Goal: Task Accomplishment & Management: Manage account settings

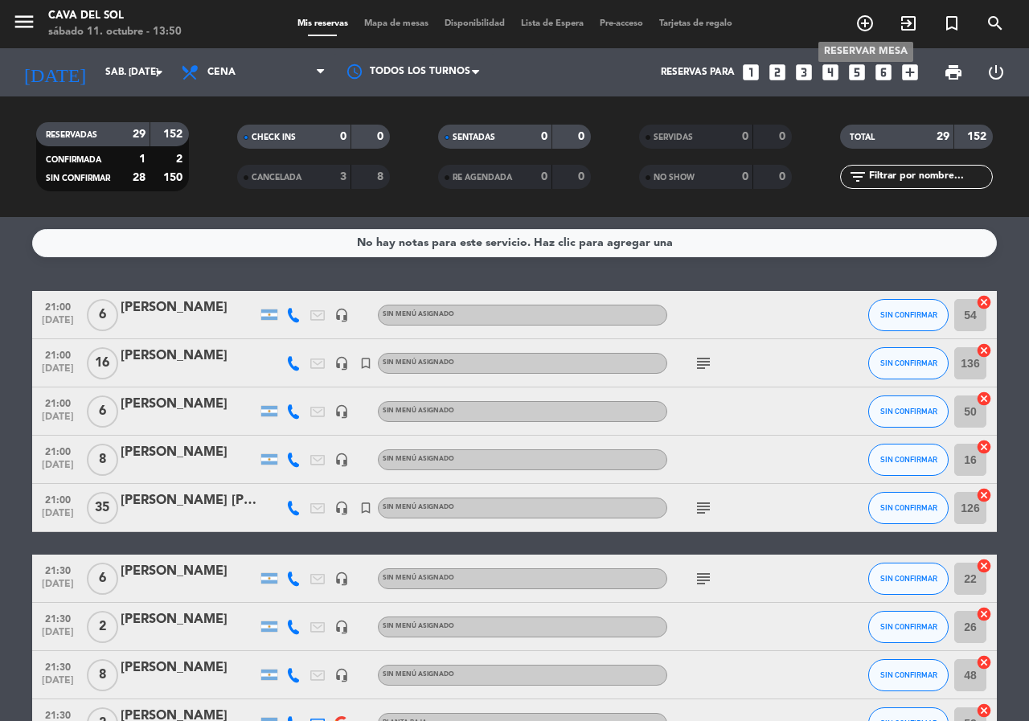
click at [862, 25] on icon "add_circle_outline" at bounding box center [864, 23] width 19 height 19
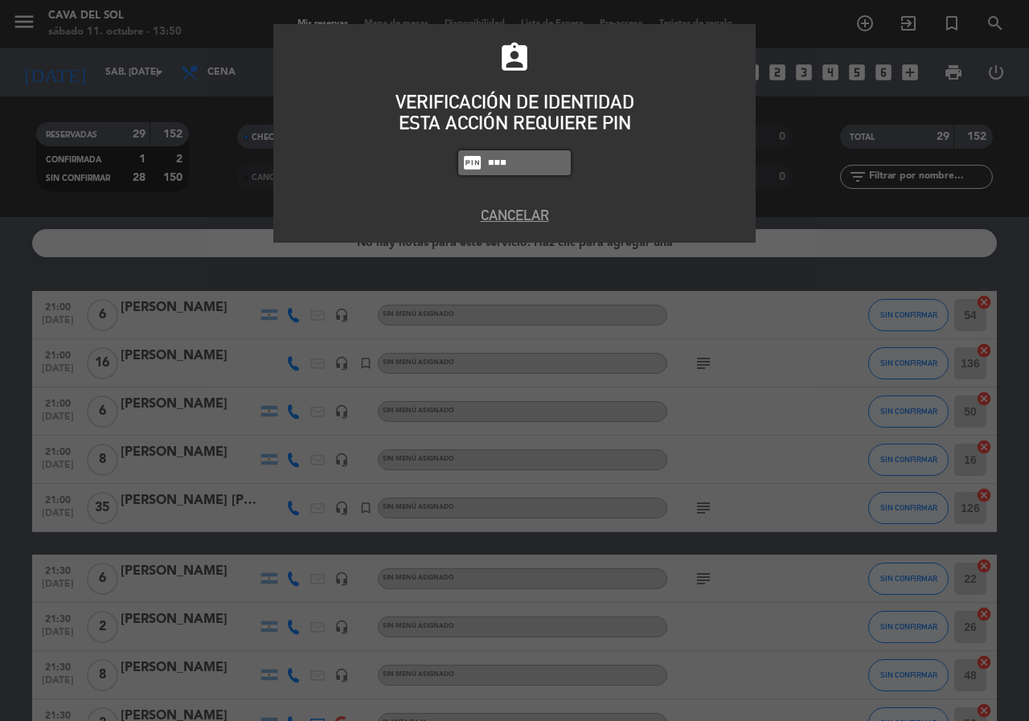
type input "7232"
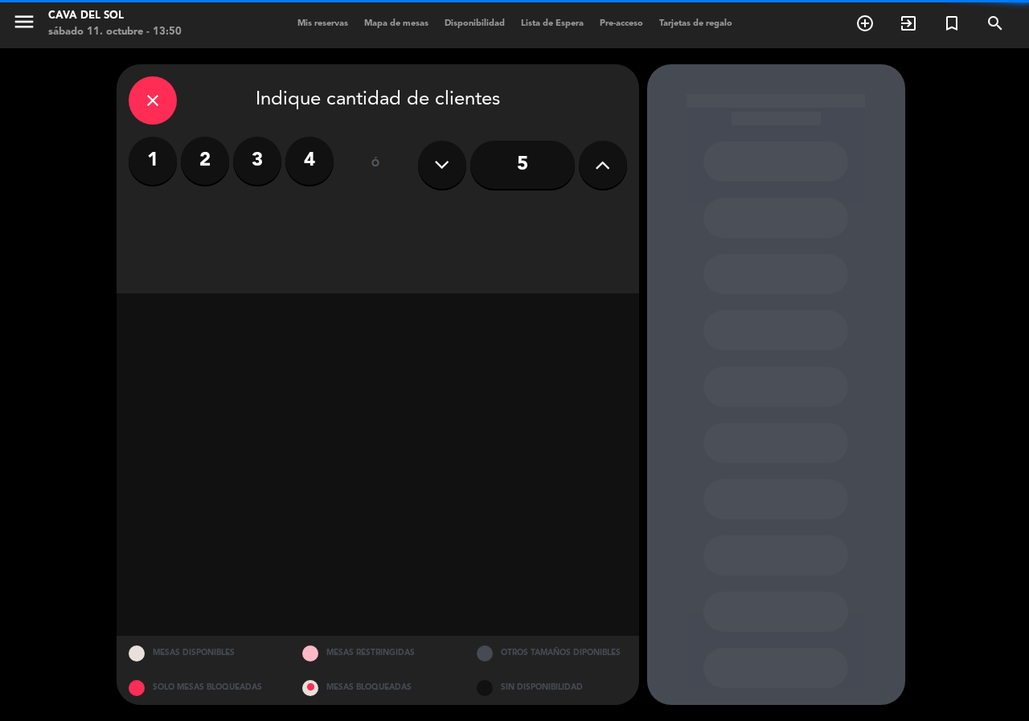
click at [209, 165] on label "2" at bounding box center [205, 161] width 48 height 48
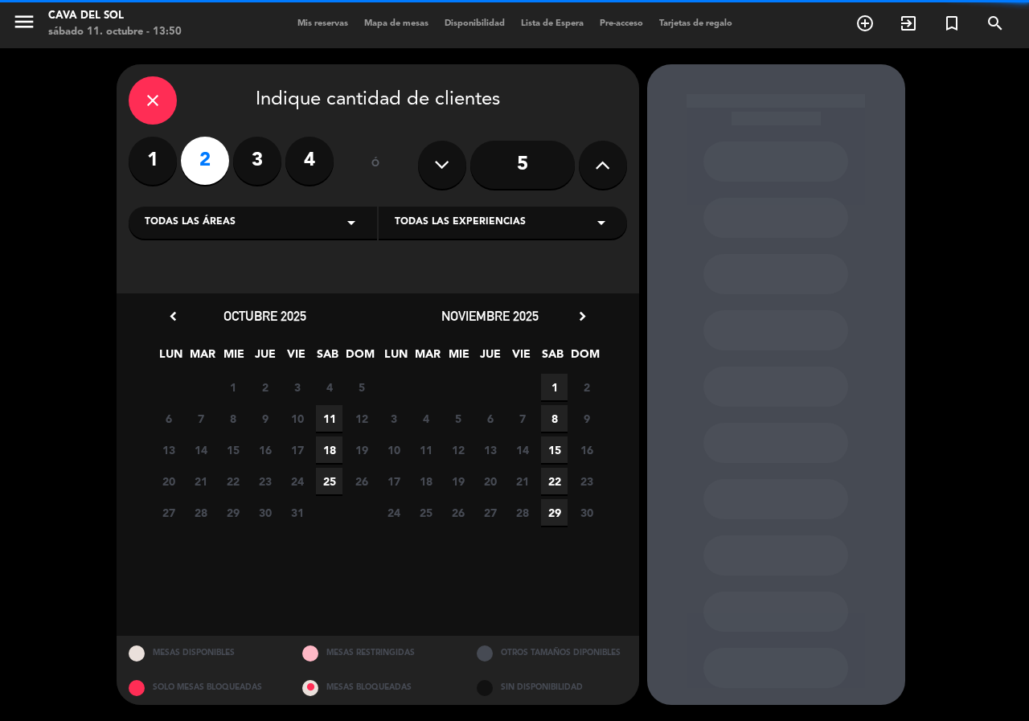
click at [331, 414] on span "11" at bounding box center [329, 418] width 27 height 27
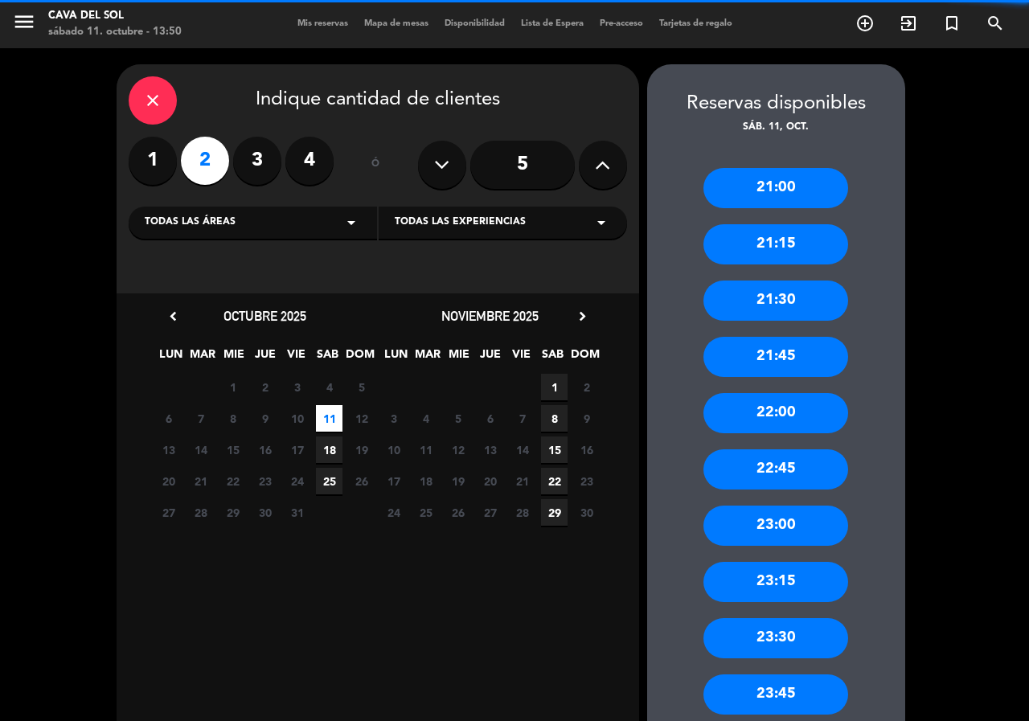
click at [749, 358] on div "21:45" at bounding box center [775, 357] width 145 height 40
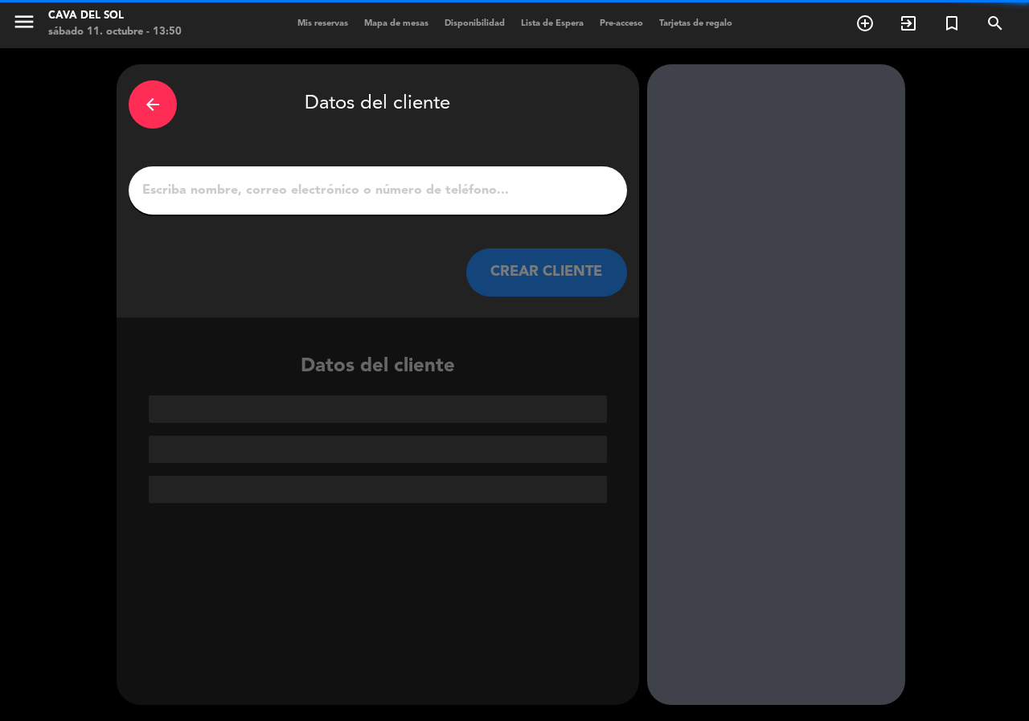
click at [258, 189] on input "1" at bounding box center [378, 190] width 474 height 22
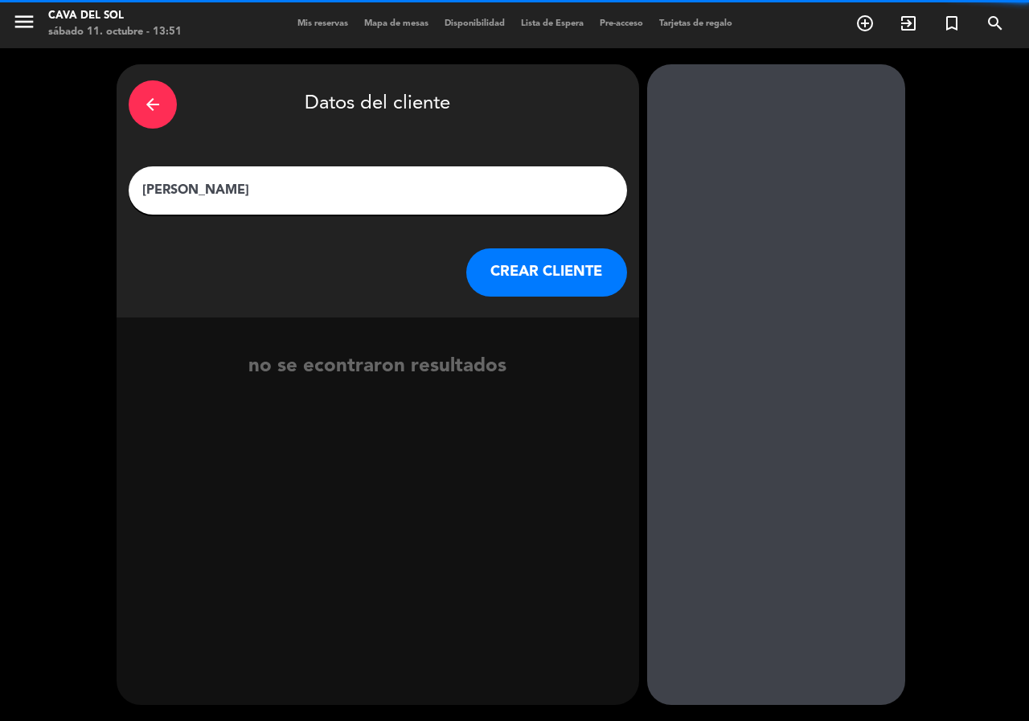
type input "[PERSON_NAME]"
click at [540, 280] on button "CREAR CLIENTE" at bounding box center [546, 272] width 161 height 48
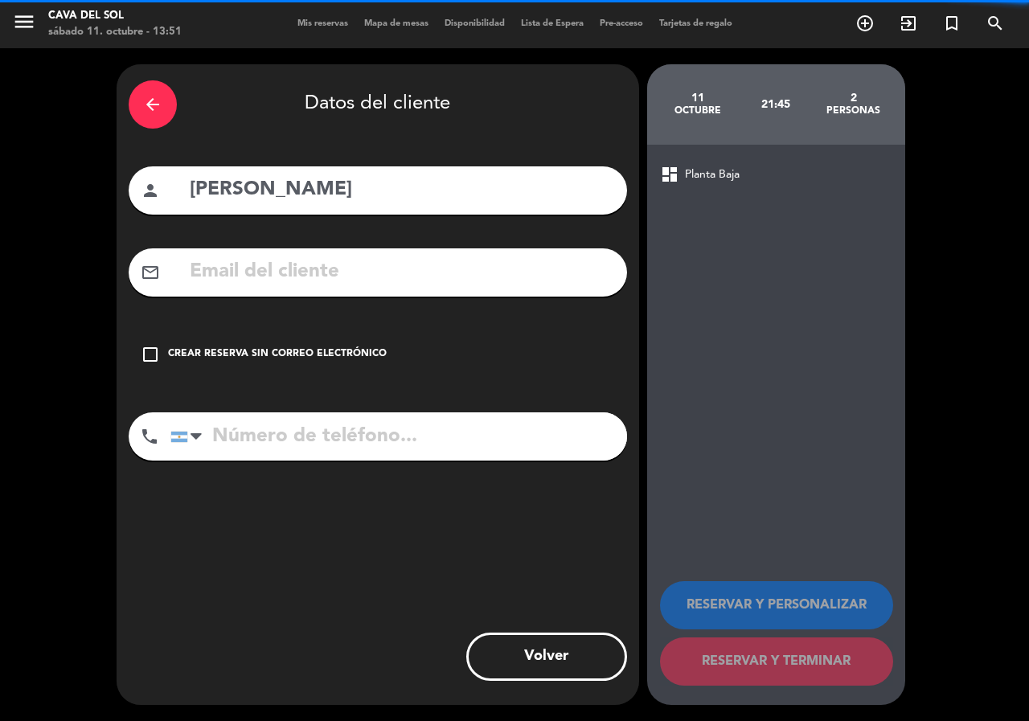
click at [153, 354] on icon "check_box_outline_blank" at bounding box center [150, 354] width 19 height 19
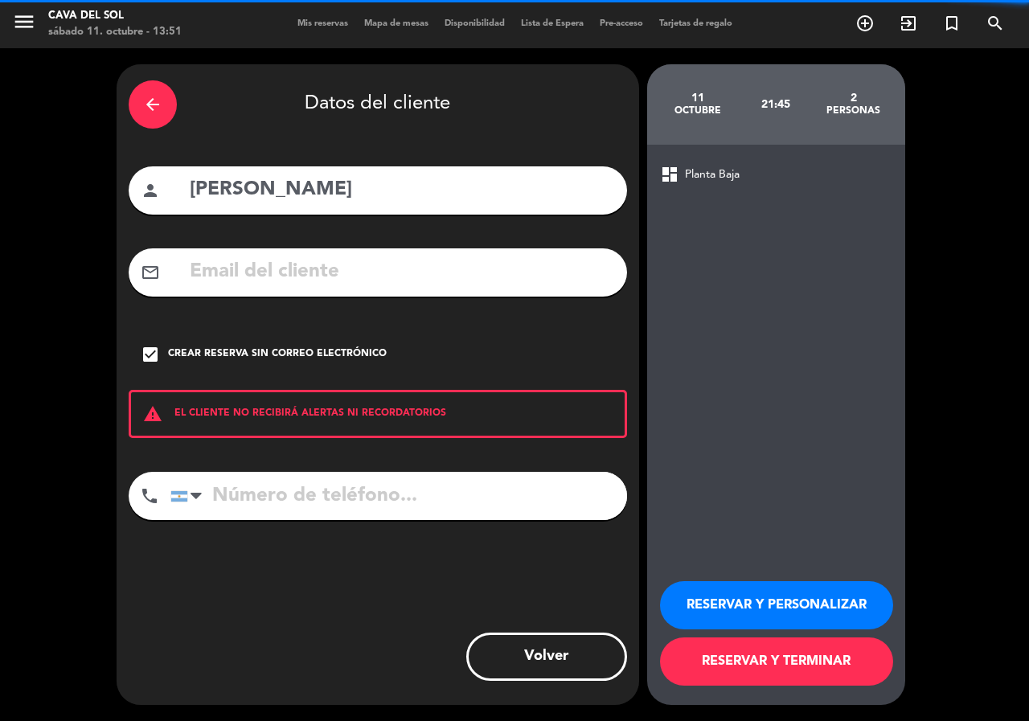
click at [230, 493] on input "tel" at bounding box center [398, 496] width 456 height 48
type input "3364533157"
click at [742, 612] on button "RESERVAR Y PERSONALIZAR" at bounding box center [776, 605] width 233 height 48
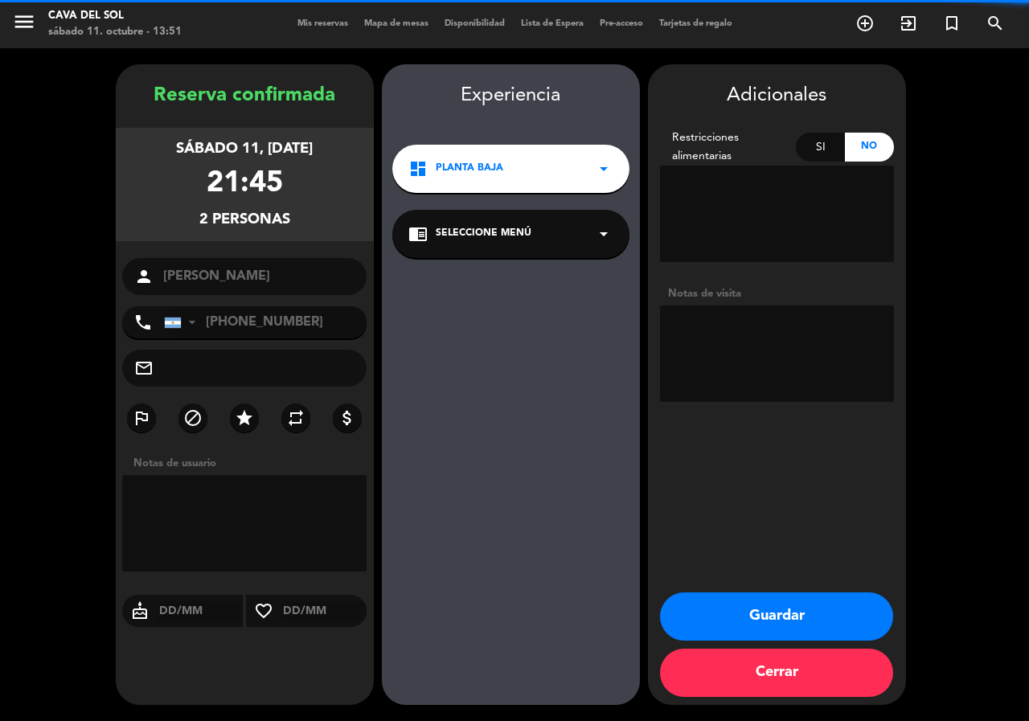
click at [783, 624] on button "Guardar" at bounding box center [776, 616] width 233 height 48
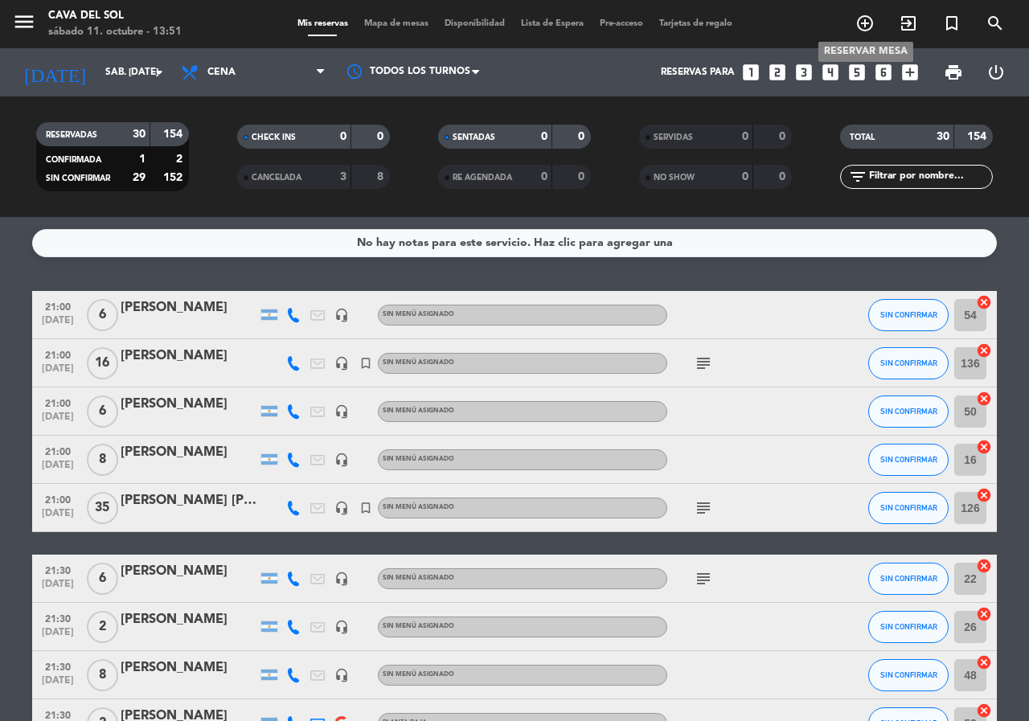
click at [863, 25] on icon "add_circle_outline" at bounding box center [864, 23] width 19 height 19
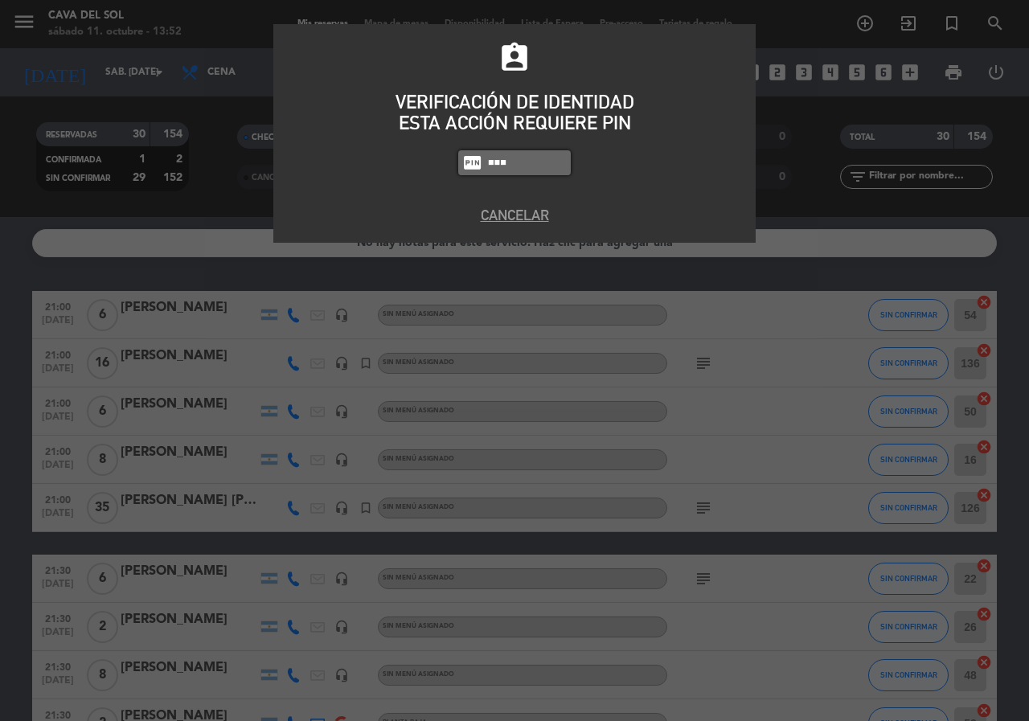
type input "JUNC"
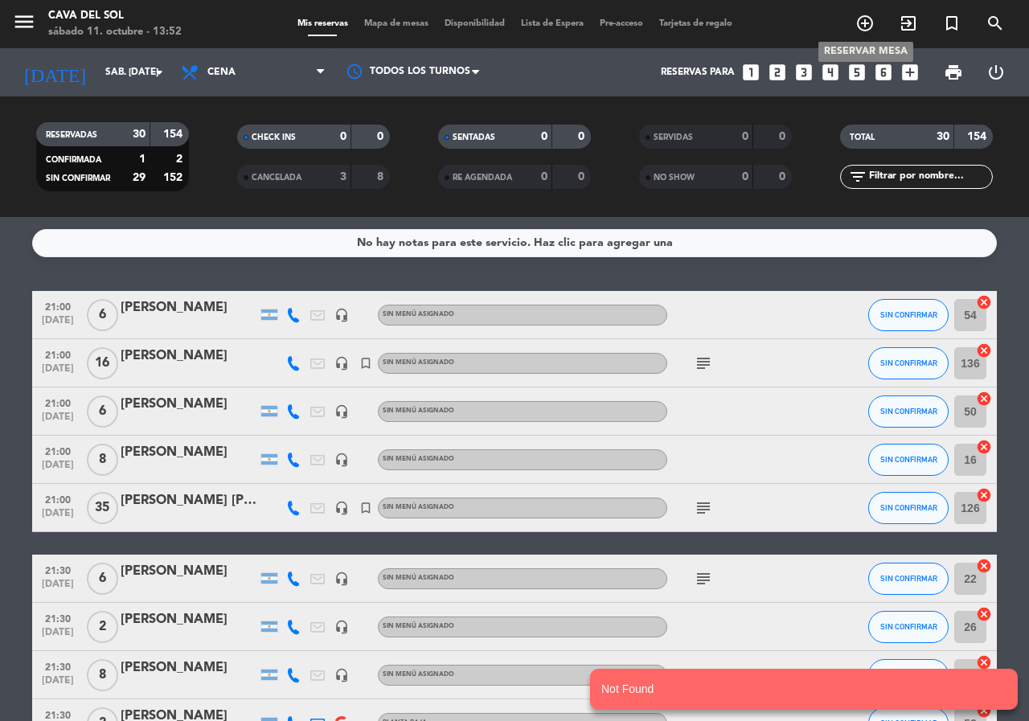
click at [865, 19] on icon "add_circle_outline" at bounding box center [864, 23] width 19 height 19
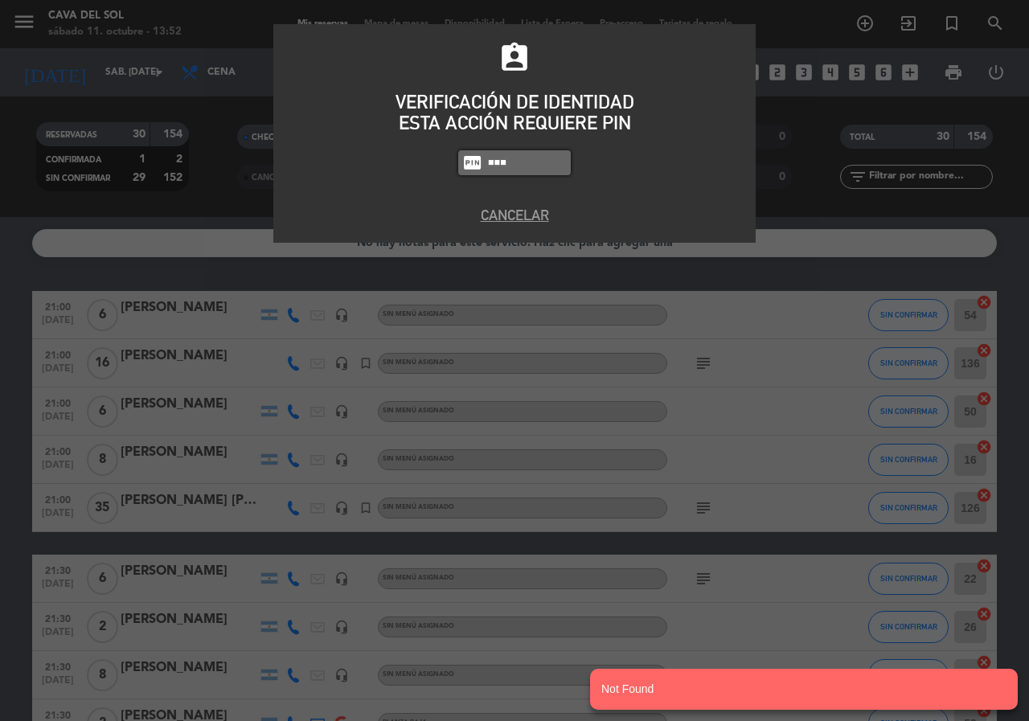
type input "7232"
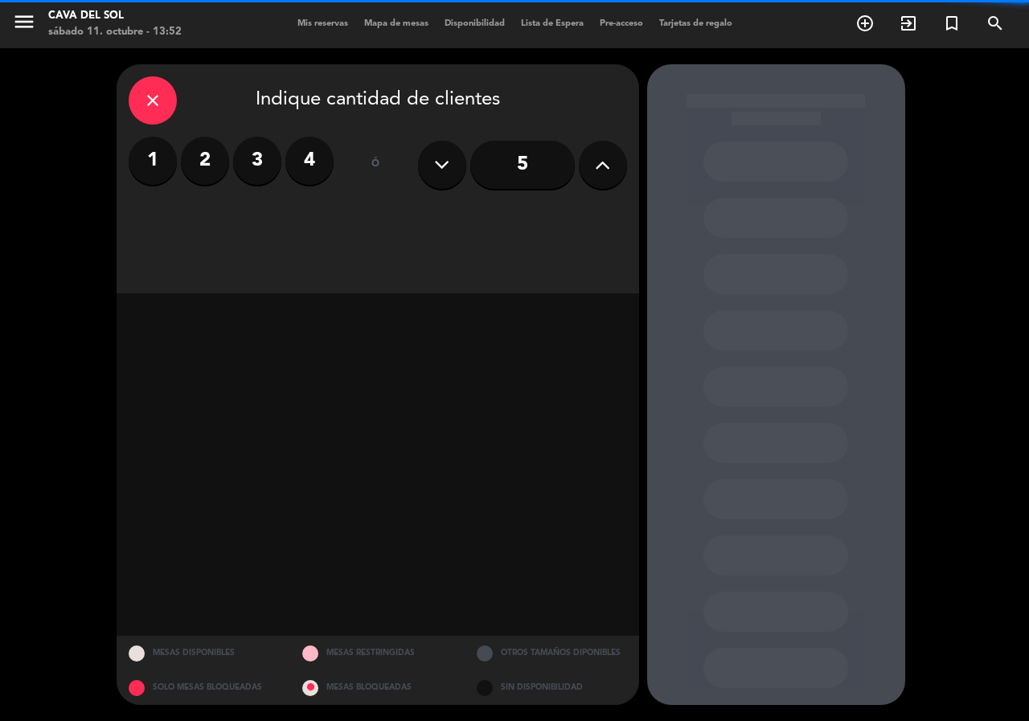
click at [260, 161] on label "3" at bounding box center [257, 161] width 48 height 48
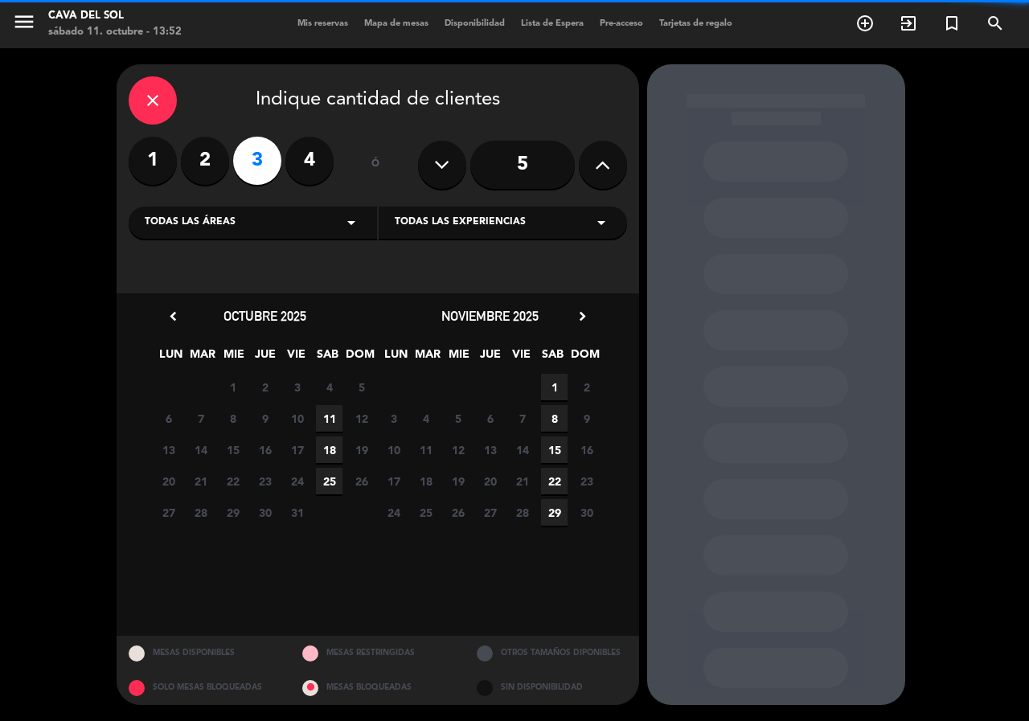
click at [328, 419] on span "11" at bounding box center [329, 418] width 27 height 27
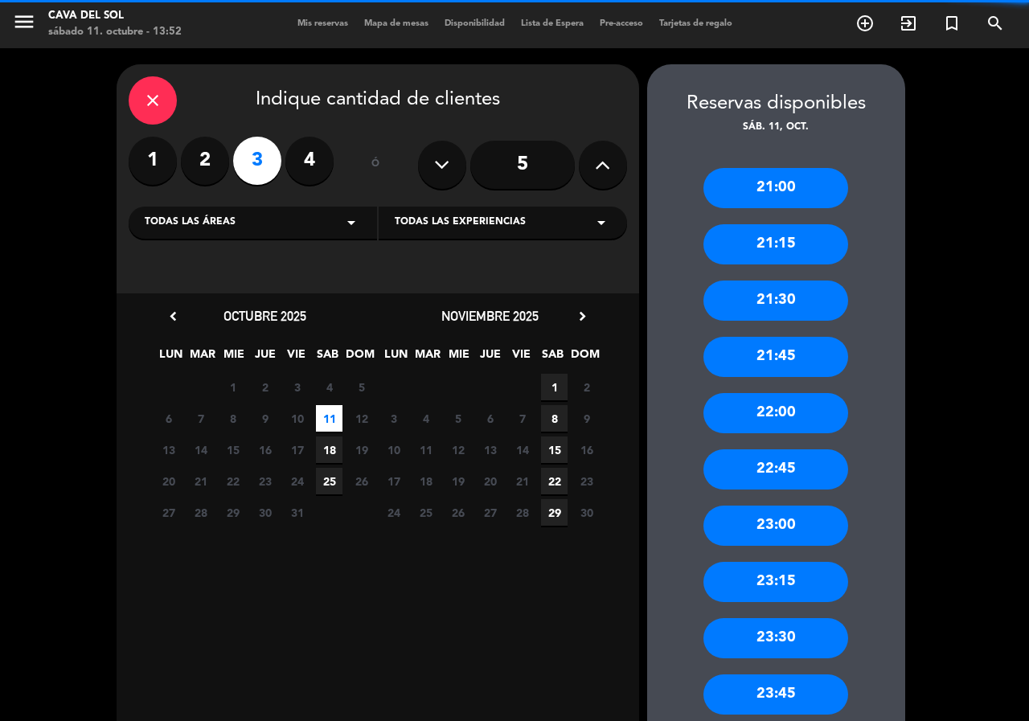
click at [741, 417] on div "22:00" at bounding box center [775, 413] width 145 height 40
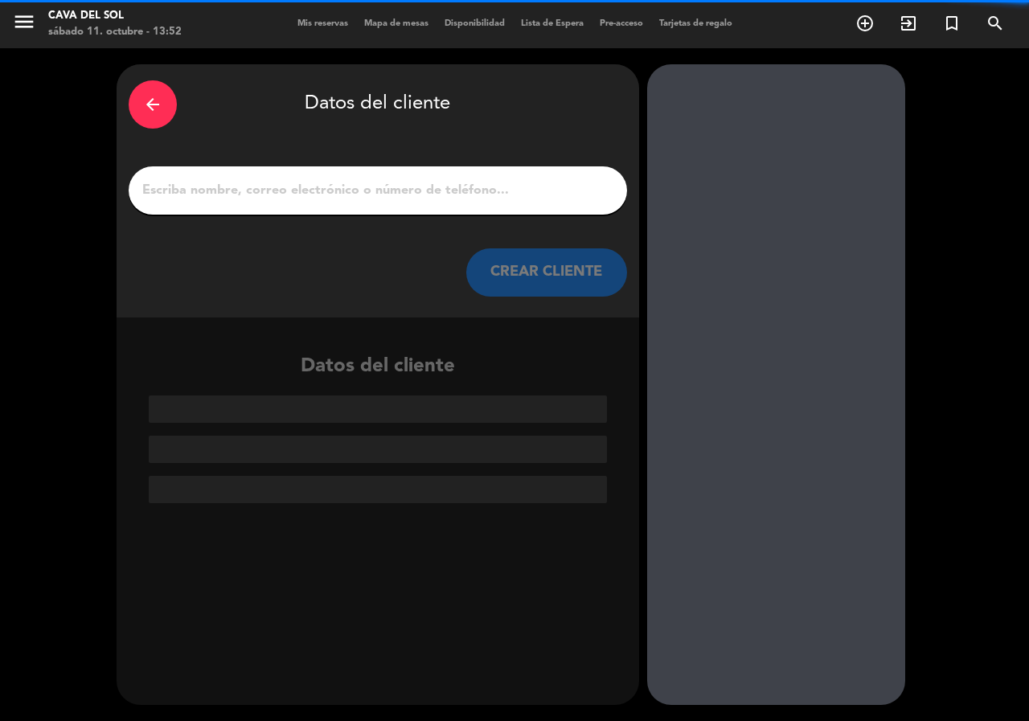
click at [231, 195] on input "1" at bounding box center [378, 190] width 474 height 22
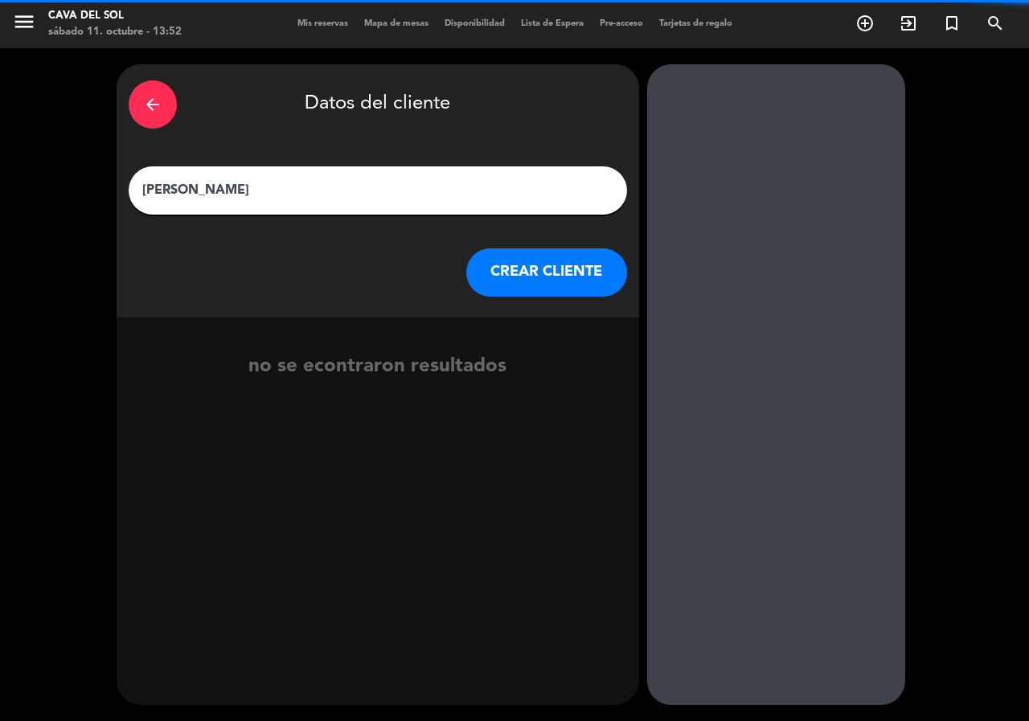
type input "[PERSON_NAME]"
click at [524, 281] on button "CREAR CLIENTE" at bounding box center [546, 272] width 161 height 48
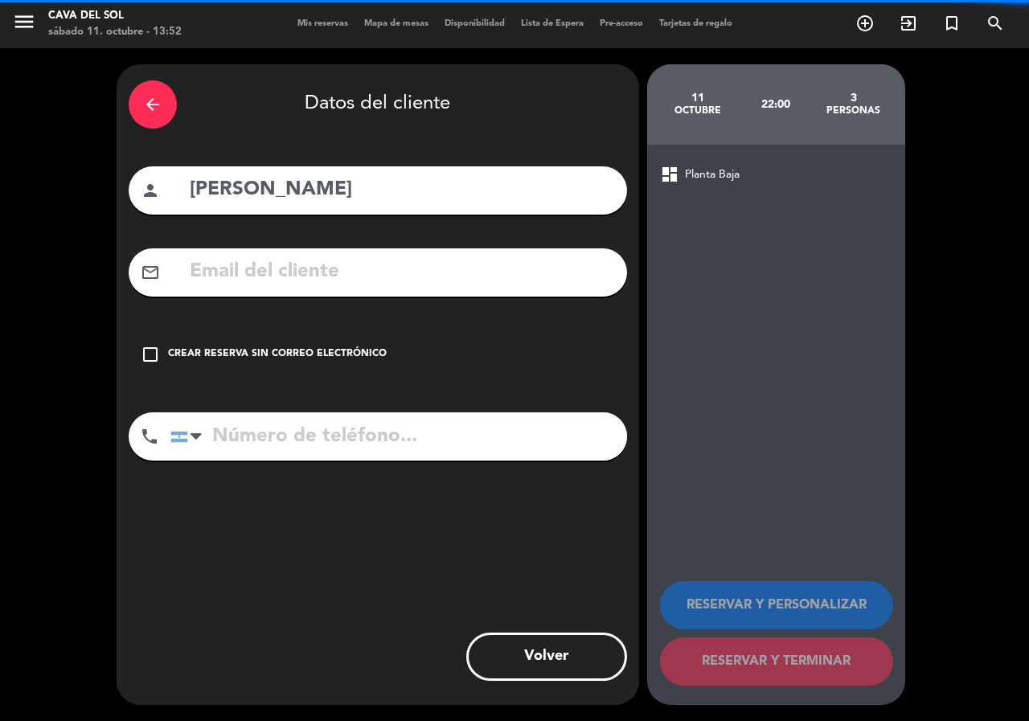
click at [148, 352] on icon "check_box_outline_blank" at bounding box center [150, 354] width 19 height 19
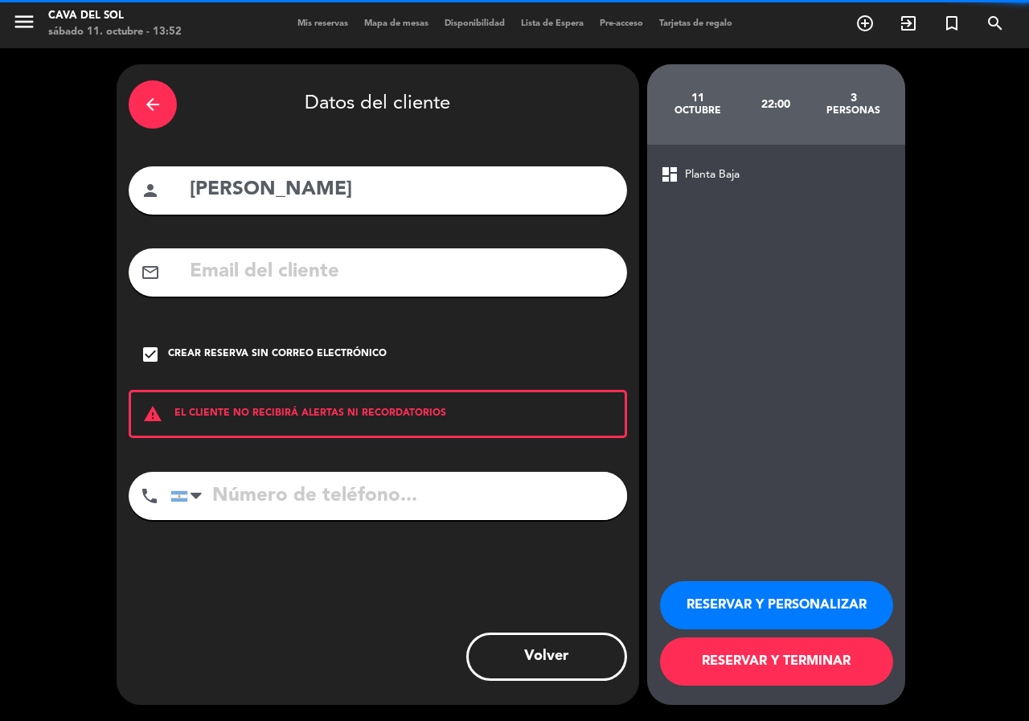
click at [228, 484] on input "tel" at bounding box center [398, 496] width 456 height 48
type input "3415426749"
click at [782, 611] on button "RESERVAR Y PERSONALIZAR" at bounding box center [776, 605] width 233 height 48
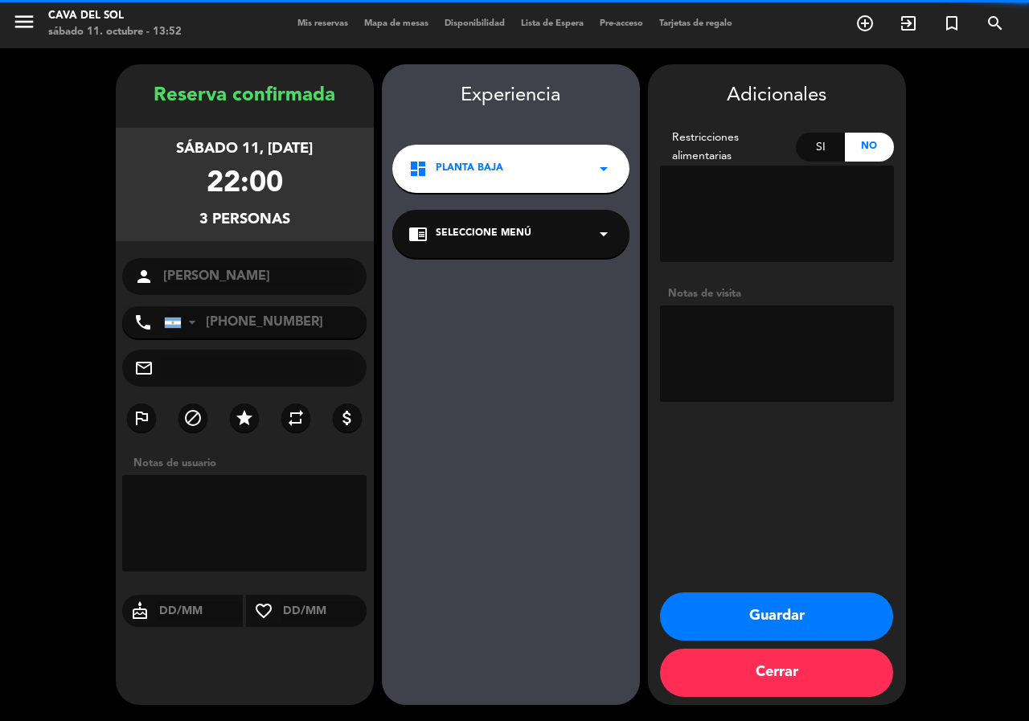
click at [783, 663] on button "Cerrar" at bounding box center [776, 672] width 233 height 48
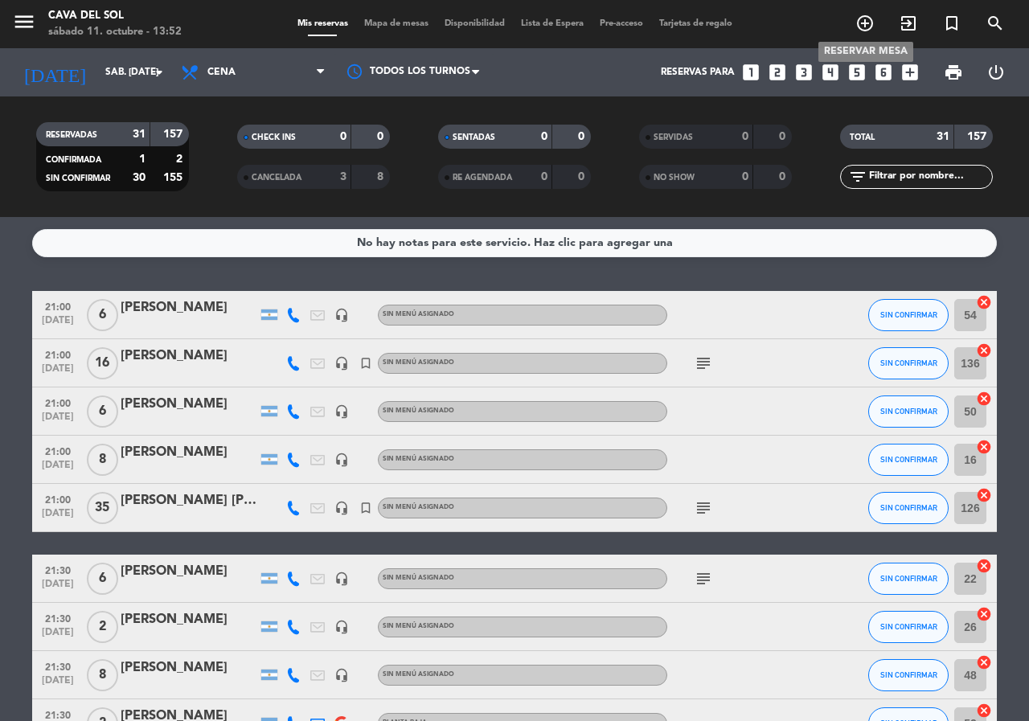
drag, startPoint x: 855, startPoint y: 24, endPoint x: 824, endPoint y: 108, distance: 90.0
drag, startPoint x: 824, startPoint y: 108, endPoint x: 863, endPoint y: 23, distance: 93.8
click at [863, 23] on icon "add_circle_outline" at bounding box center [864, 23] width 19 height 19
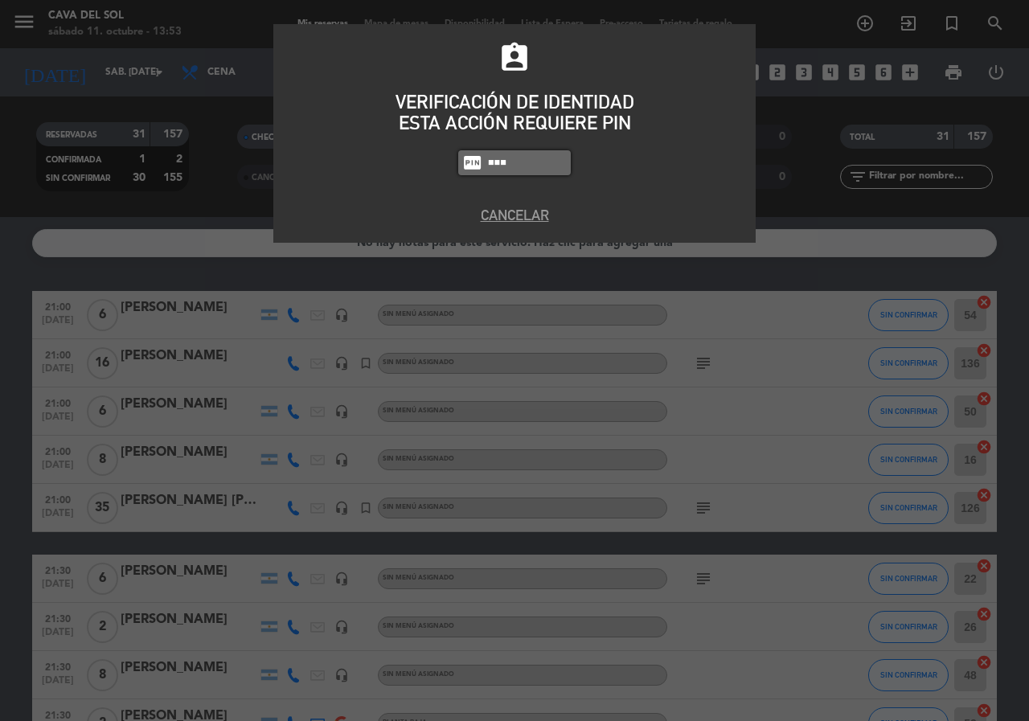
type input "7232"
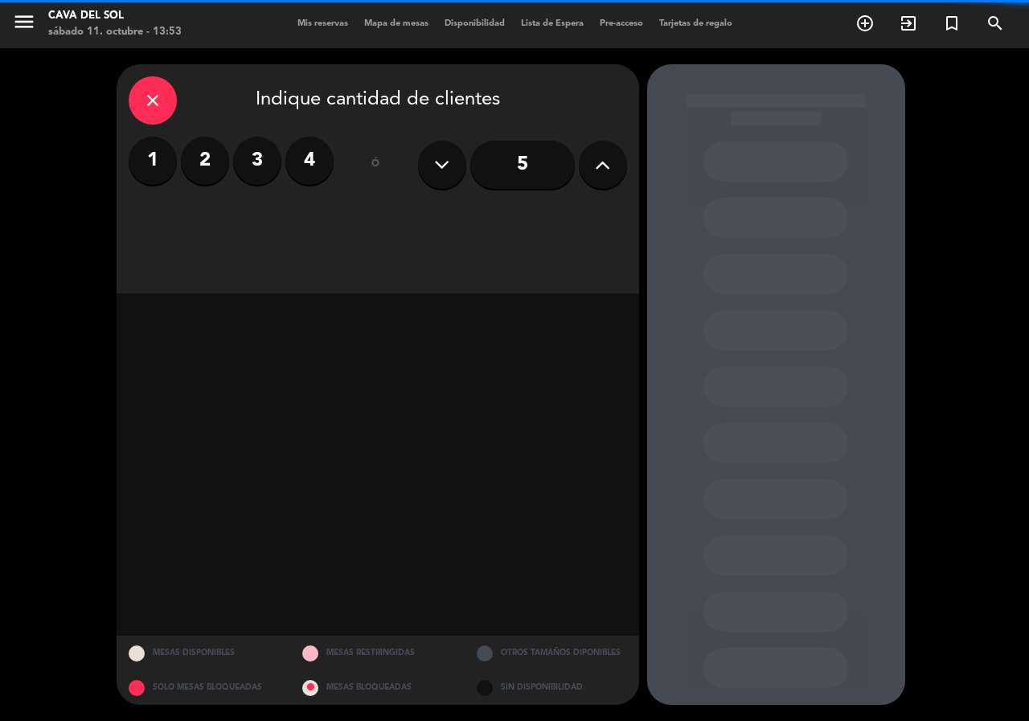
click at [203, 163] on label "2" at bounding box center [205, 161] width 48 height 48
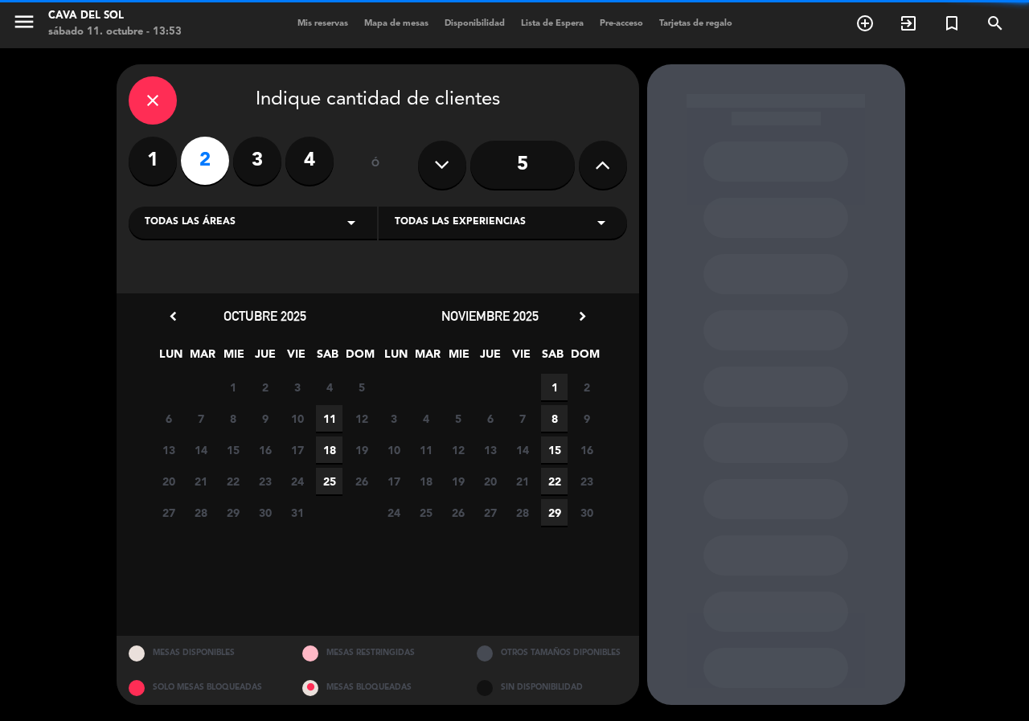
click at [332, 423] on span "11" at bounding box center [329, 418] width 27 height 27
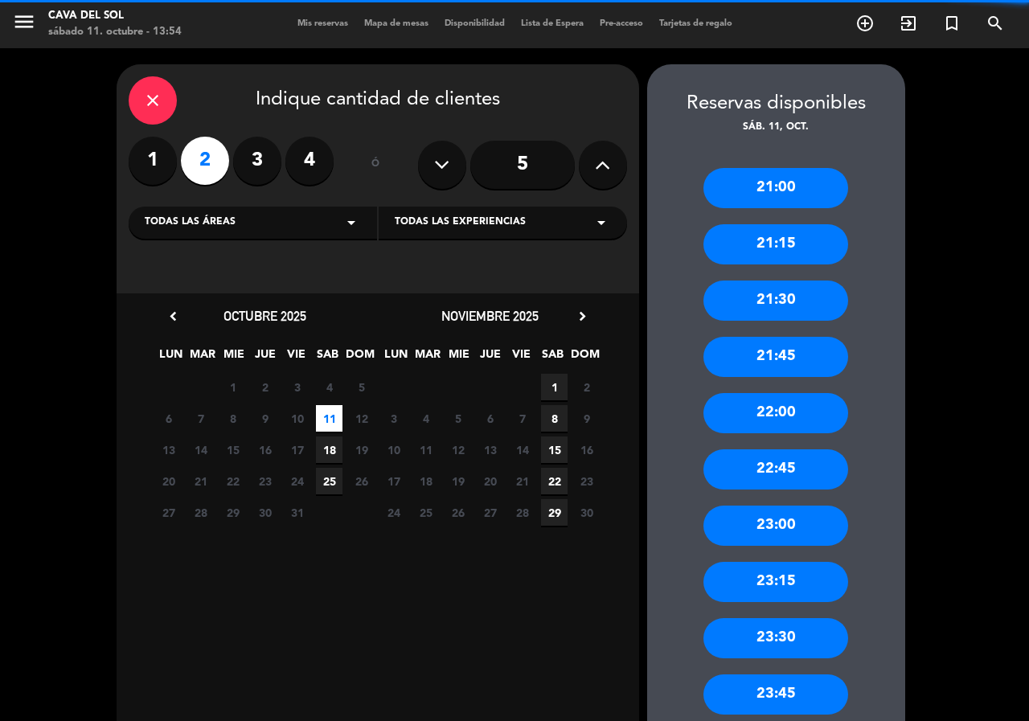
drag, startPoint x: 804, startPoint y: 410, endPoint x: 733, endPoint y: 399, distance: 71.6
click at [800, 410] on div "22:00" at bounding box center [775, 413] width 145 height 40
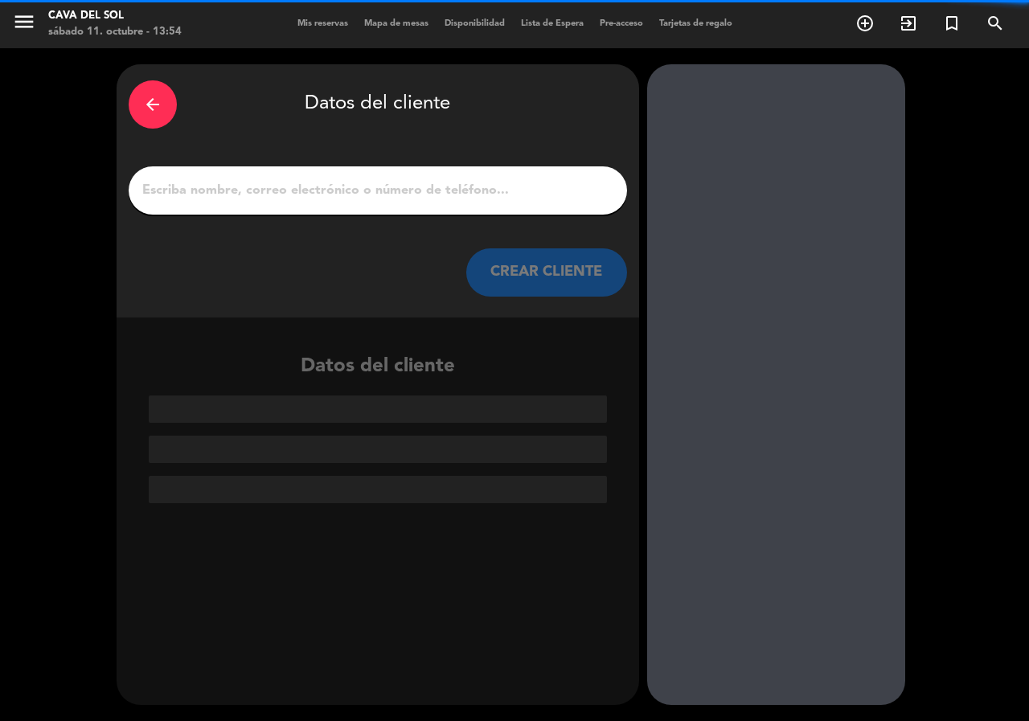
click at [274, 202] on input "1" at bounding box center [378, 190] width 474 height 22
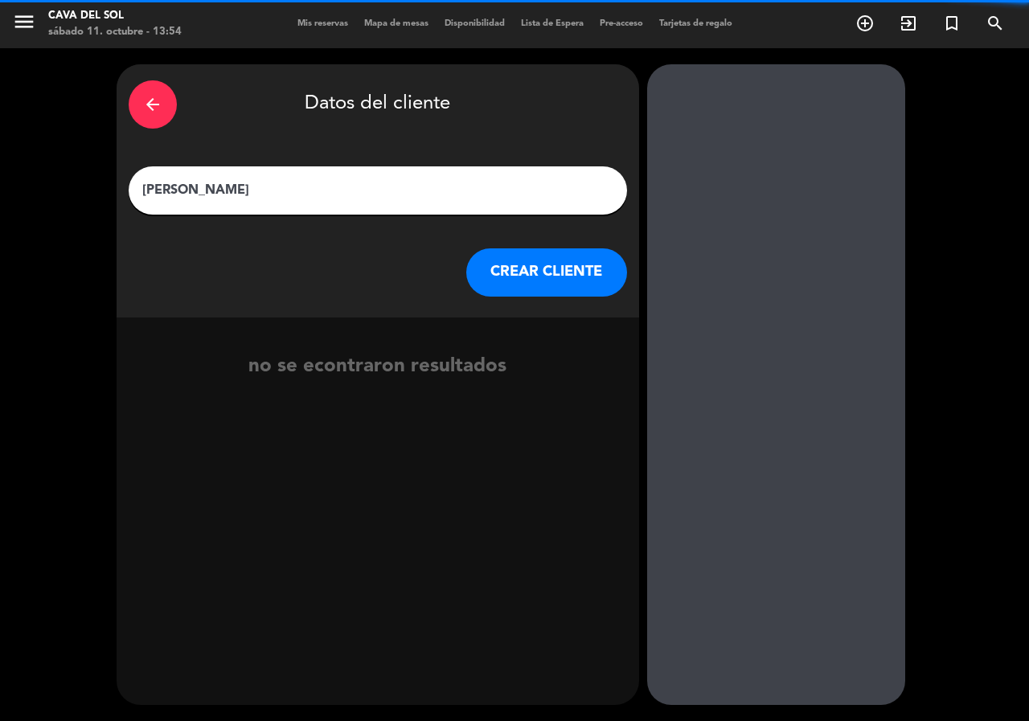
type input "[PERSON_NAME]"
click at [530, 274] on button "CREAR CLIENTE" at bounding box center [546, 272] width 161 height 48
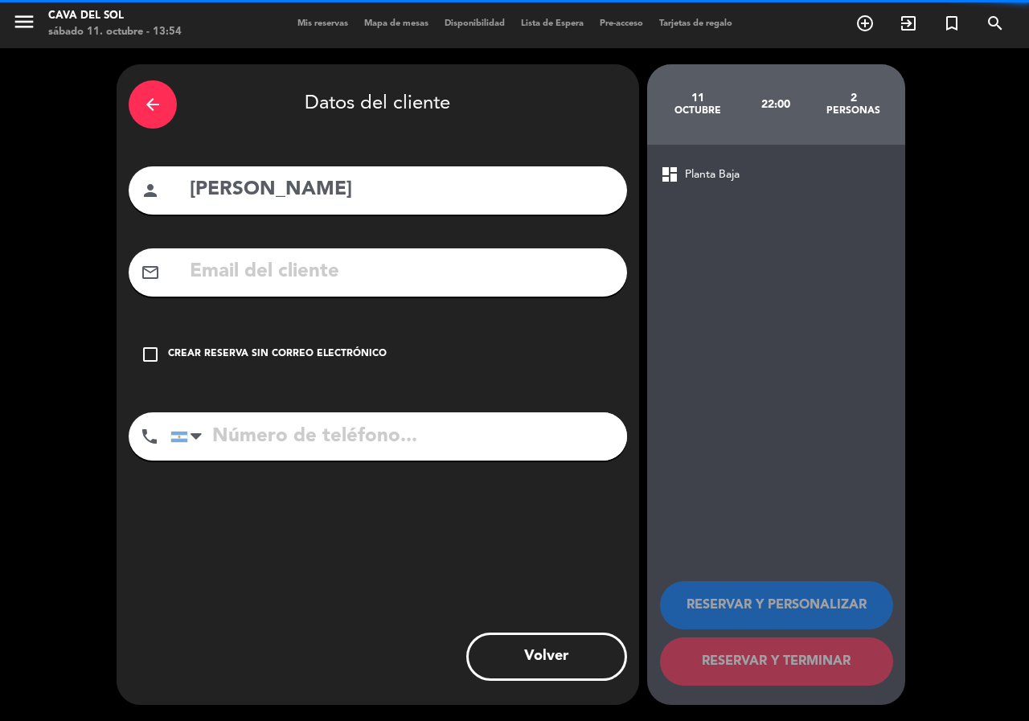
click at [153, 350] on icon "check_box_outline_blank" at bounding box center [150, 354] width 19 height 19
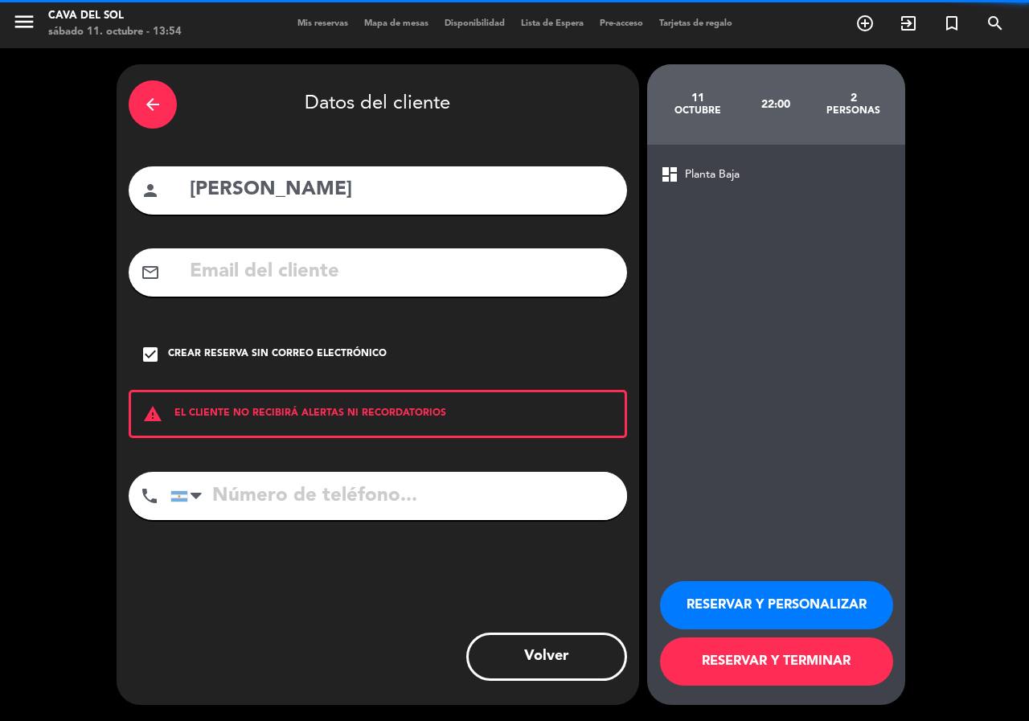
click at [212, 480] on input "tel" at bounding box center [398, 496] width 456 height 48
type input "3415426749"
click at [779, 610] on button "RESERVAR Y PERSONALIZAR" at bounding box center [776, 605] width 233 height 48
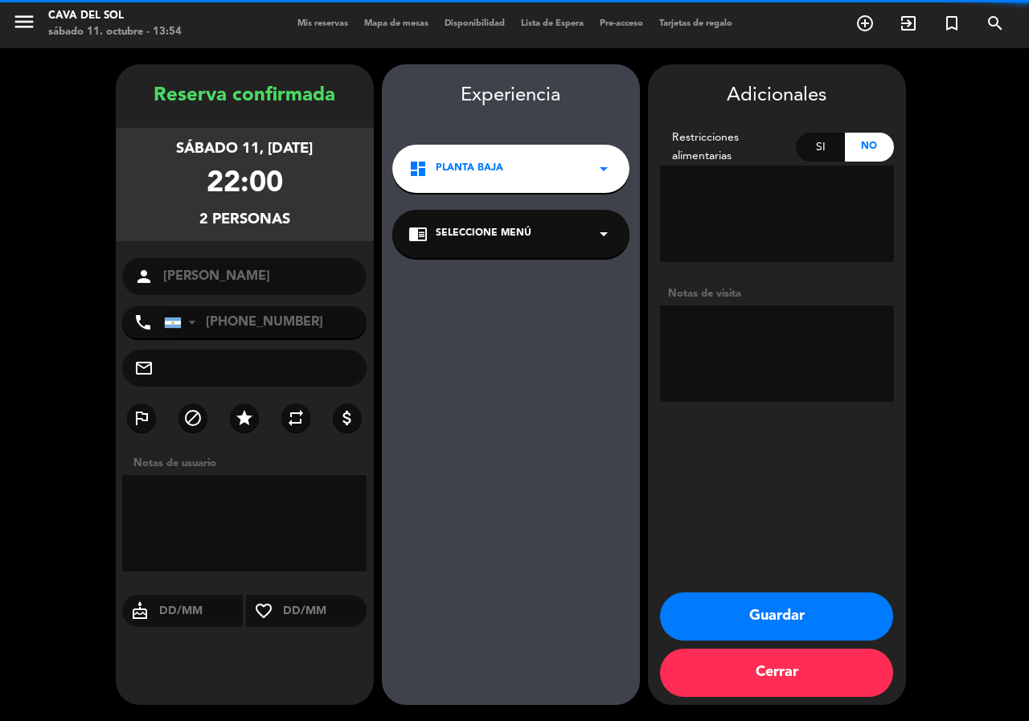
click at [767, 623] on button "Guardar" at bounding box center [776, 616] width 233 height 48
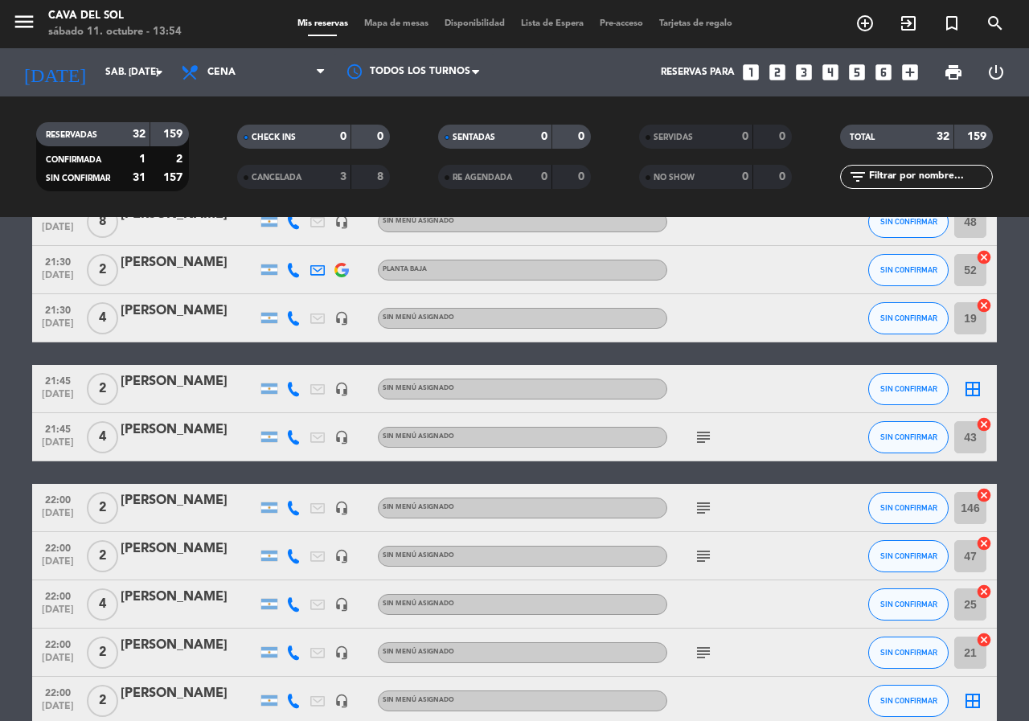
scroll to position [643, 0]
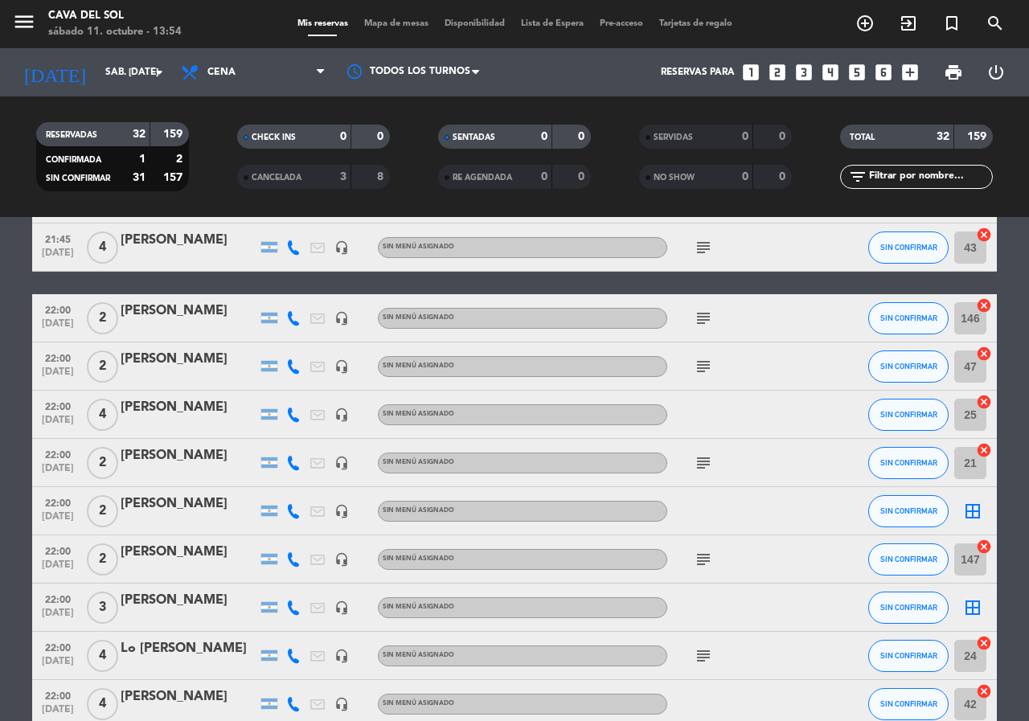
click at [151, 506] on div "[PERSON_NAME]" at bounding box center [189, 503] width 137 height 21
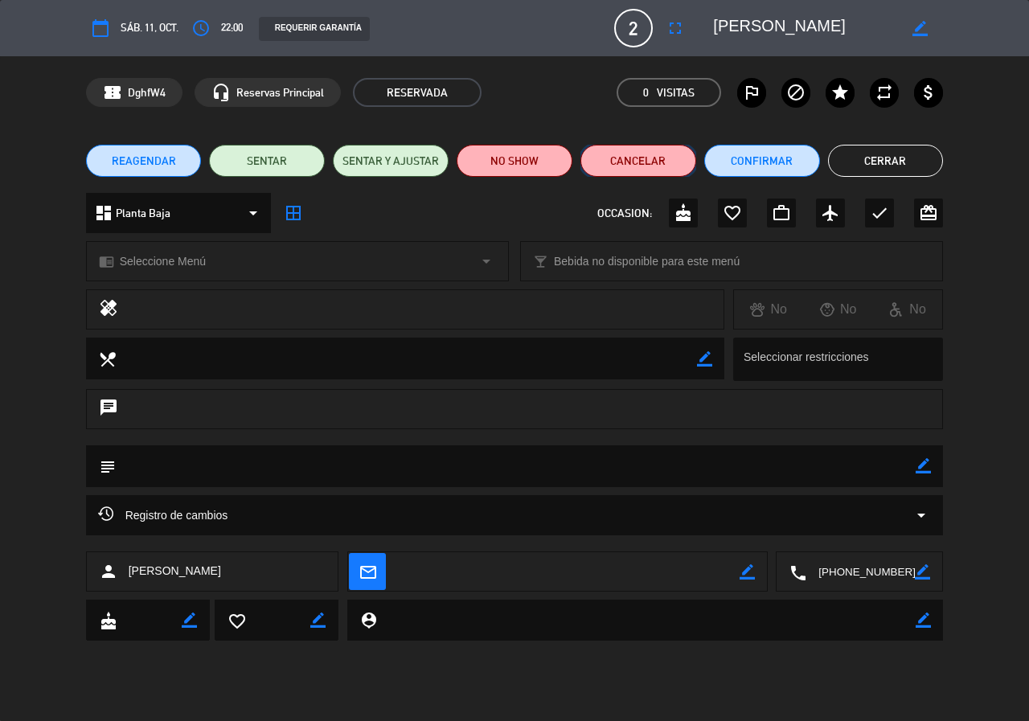
click at [663, 170] on button "Cancelar" at bounding box center [638, 161] width 116 height 32
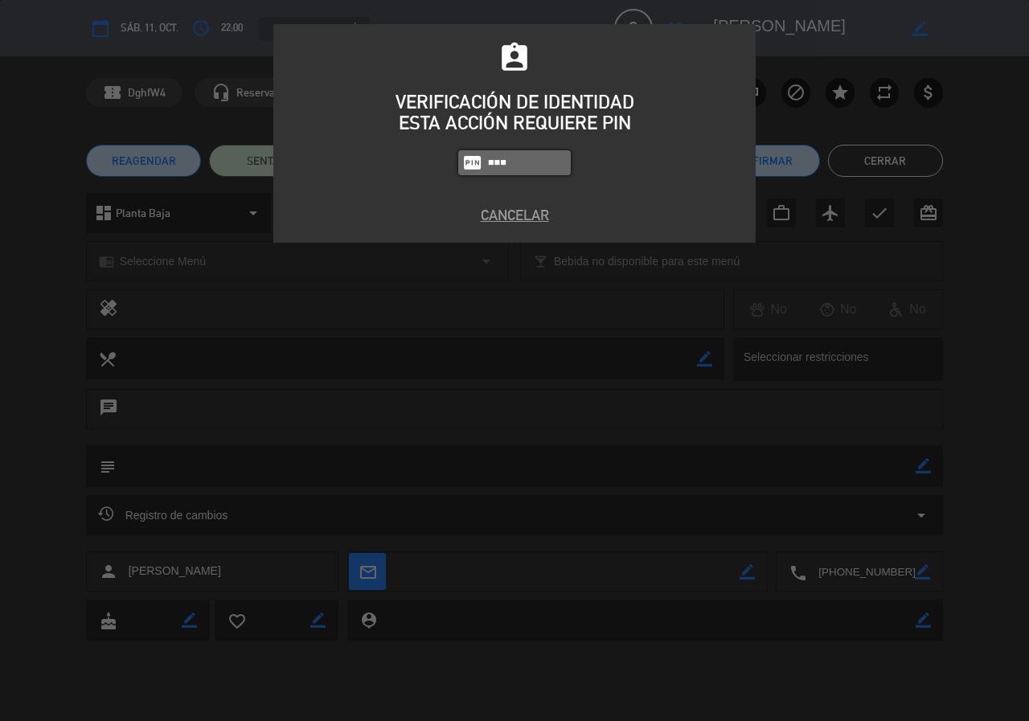
type input "7232"
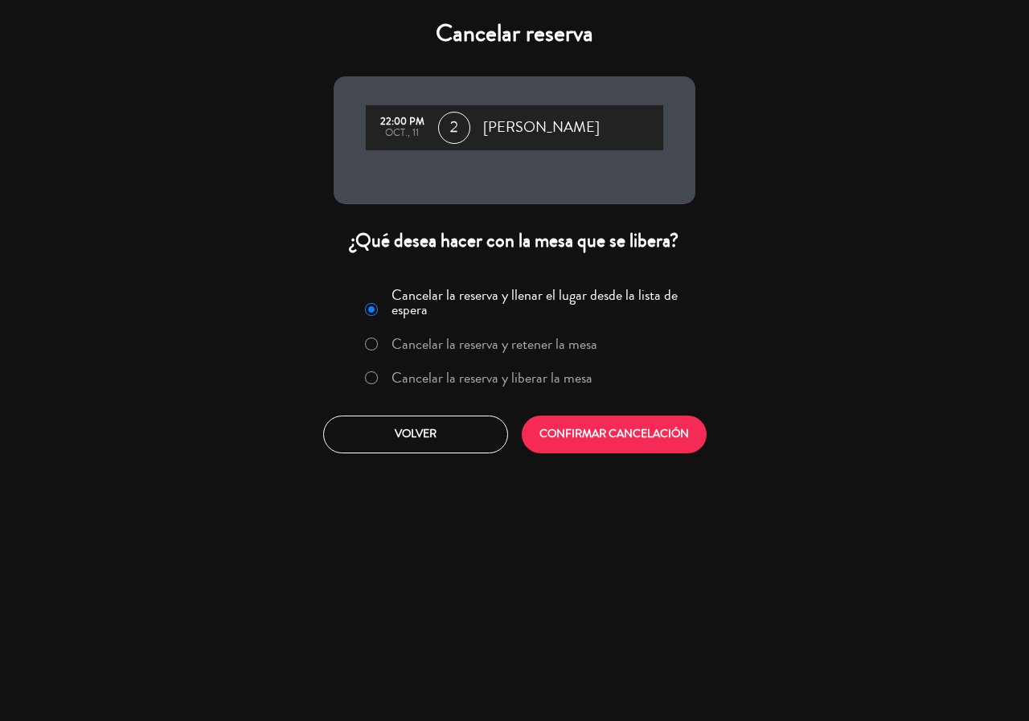
click at [370, 378] on input "Cancelar la reserva y liberar la mesa" at bounding box center [370, 376] width 10 height 10
radio input "true"
click at [628, 433] on button "CONFIRMAR CANCELACIÓN" at bounding box center [613, 434] width 185 height 38
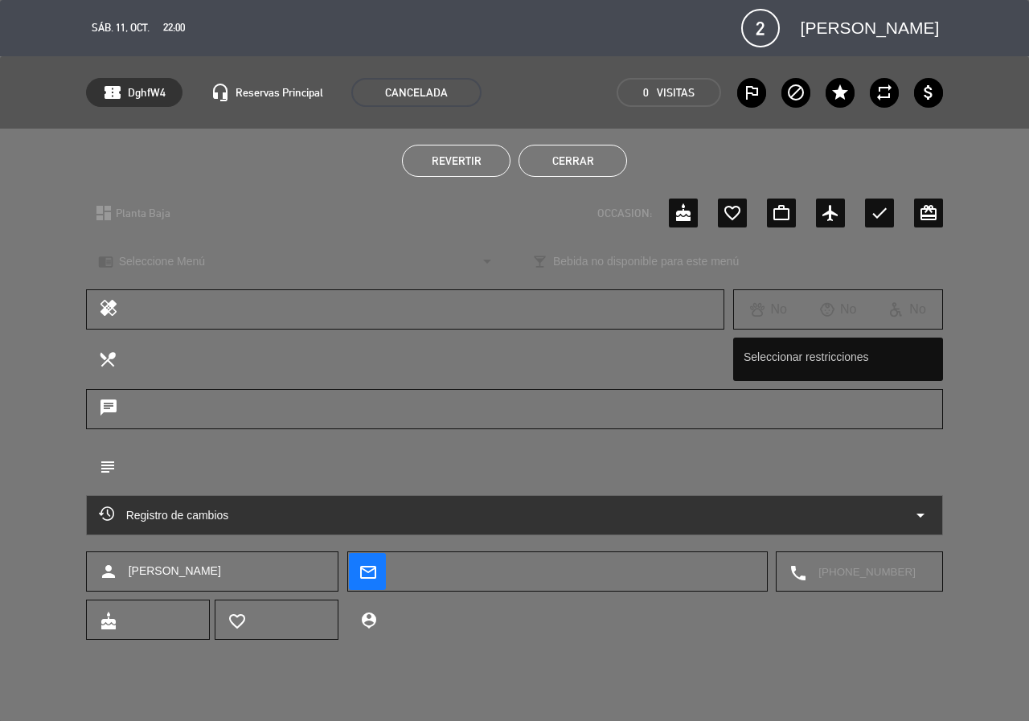
click at [569, 162] on button "Cerrar" at bounding box center [572, 161] width 108 height 32
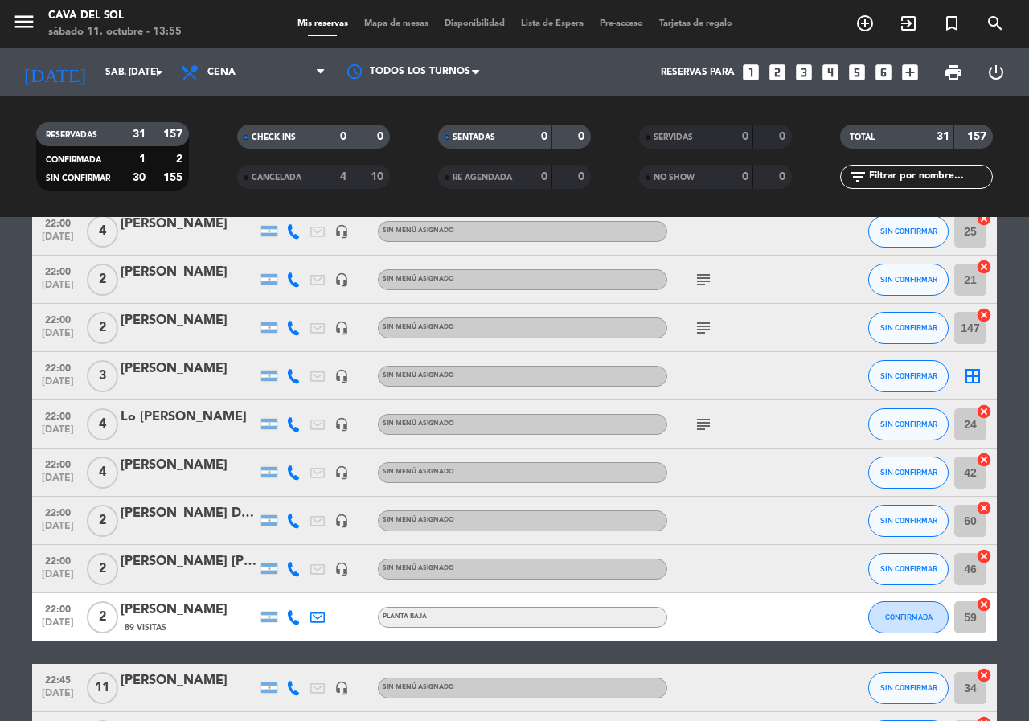
scroll to position [804, 0]
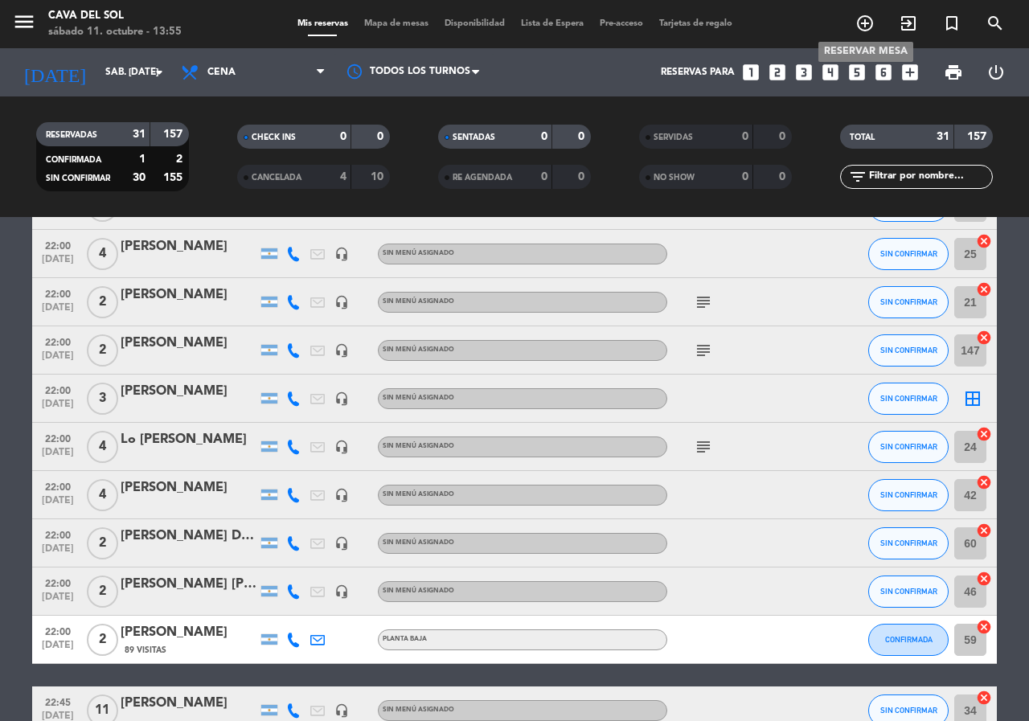
click at [862, 21] on icon "add_circle_outline" at bounding box center [864, 23] width 19 height 19
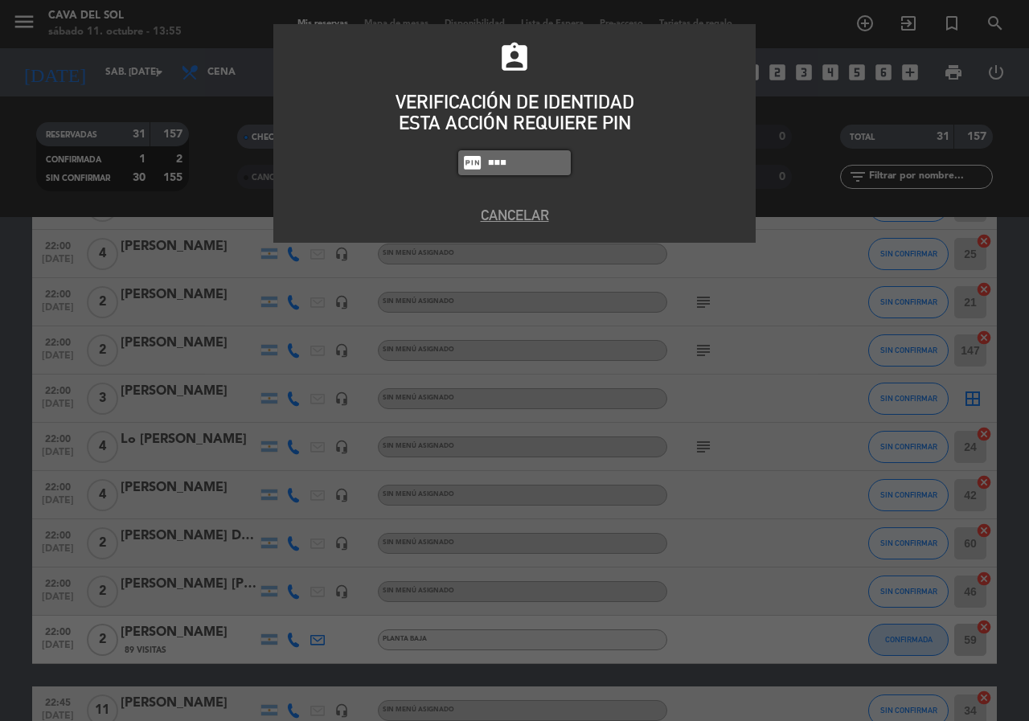
type input "7232"
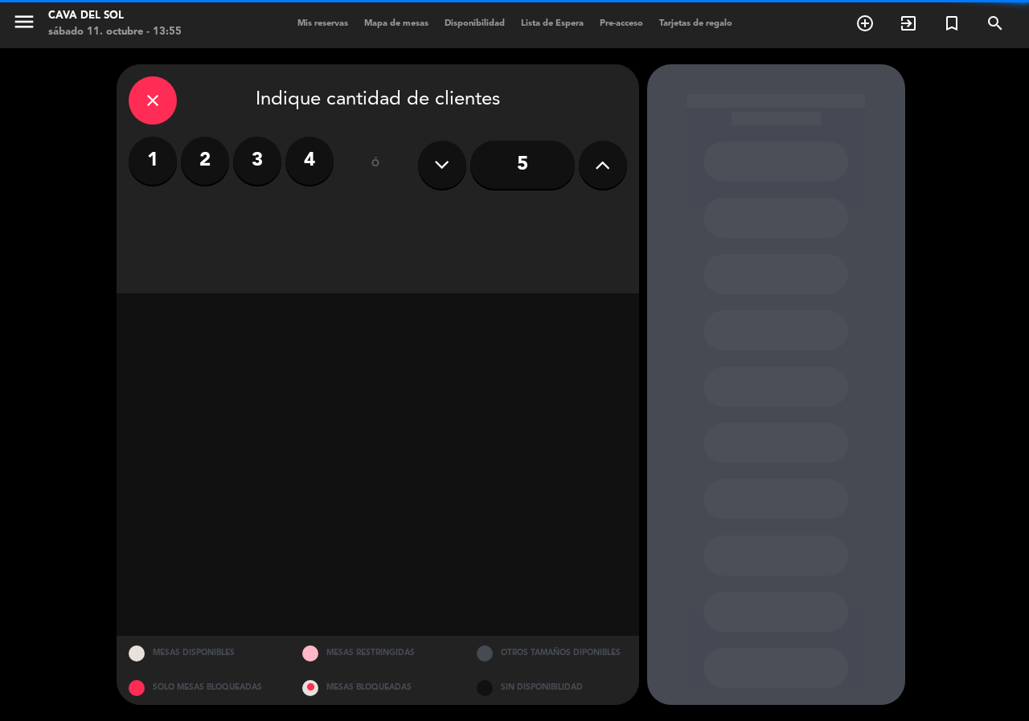
click at [203, 165] on label "2" at bounding box center [205, 161] width 48 height 48
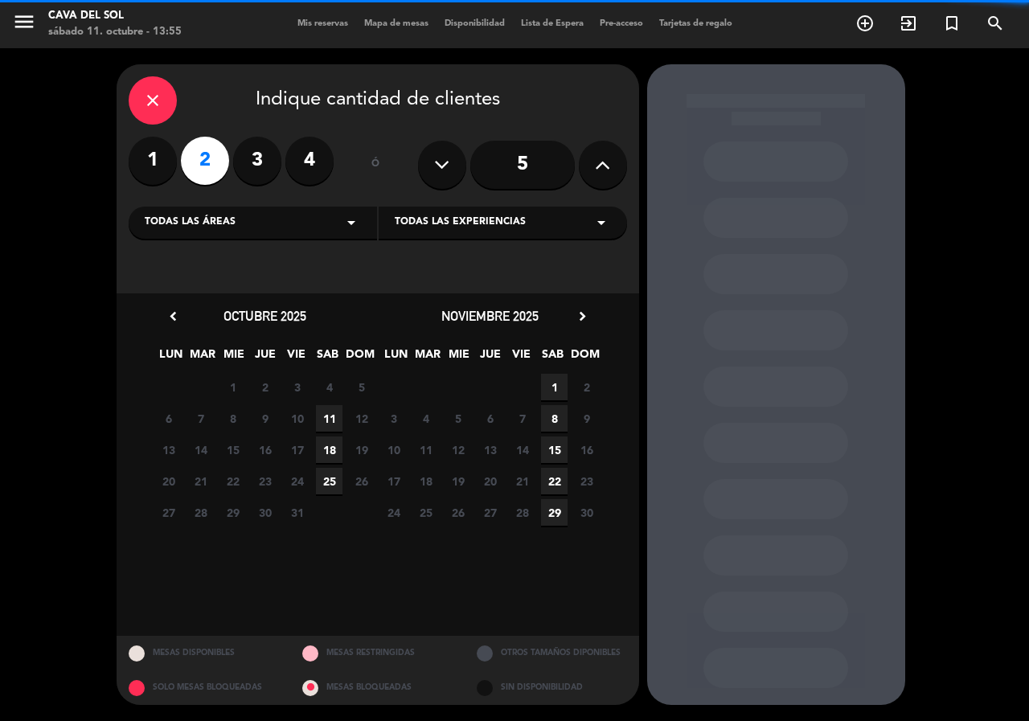
click at [327, 419] on span "11" at bounding box center [329, 418] width 27 height 27
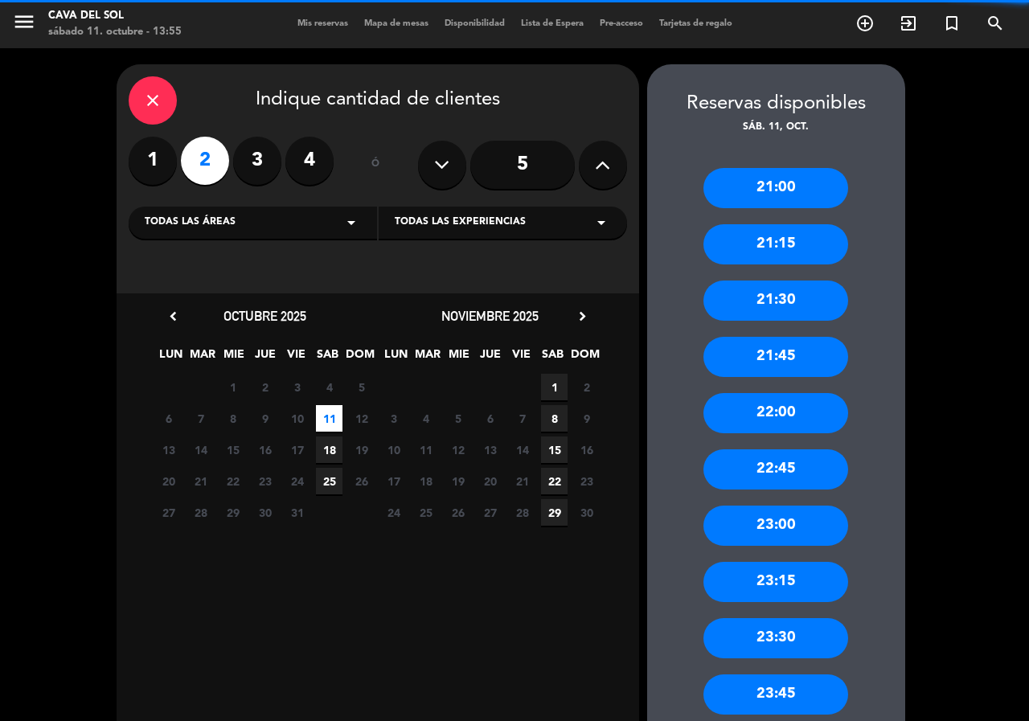
click at [776, 351] on div "21:45" at bounding box center [775, 357] width 145 height 40
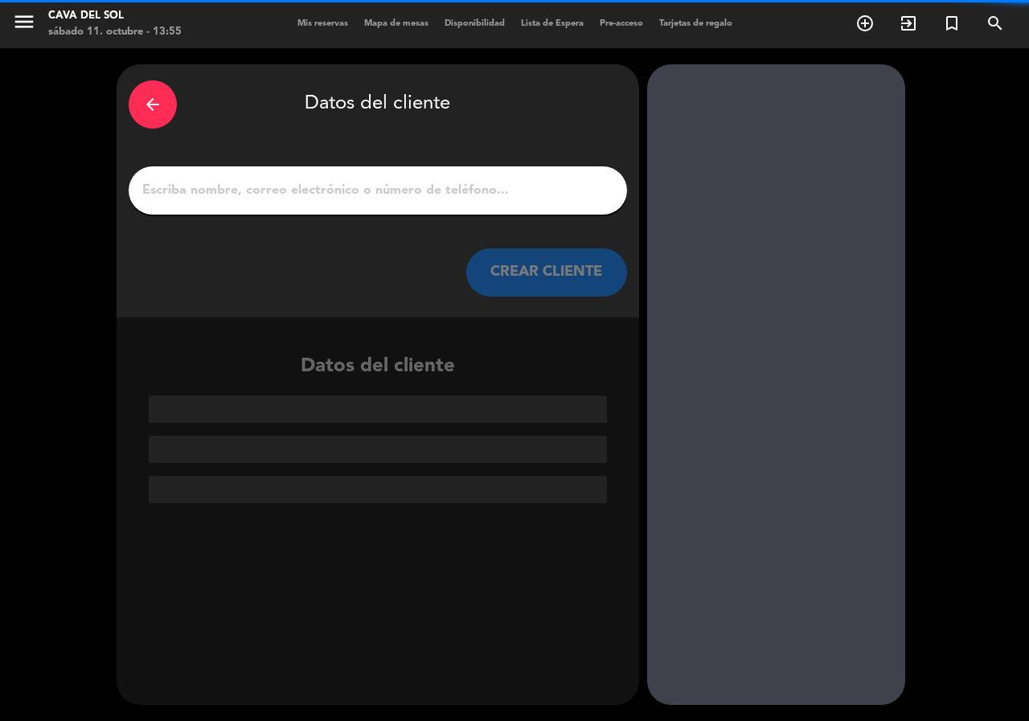
click at [284, 186] on input "1" at bounding box center [378, 190] width 474 height 22
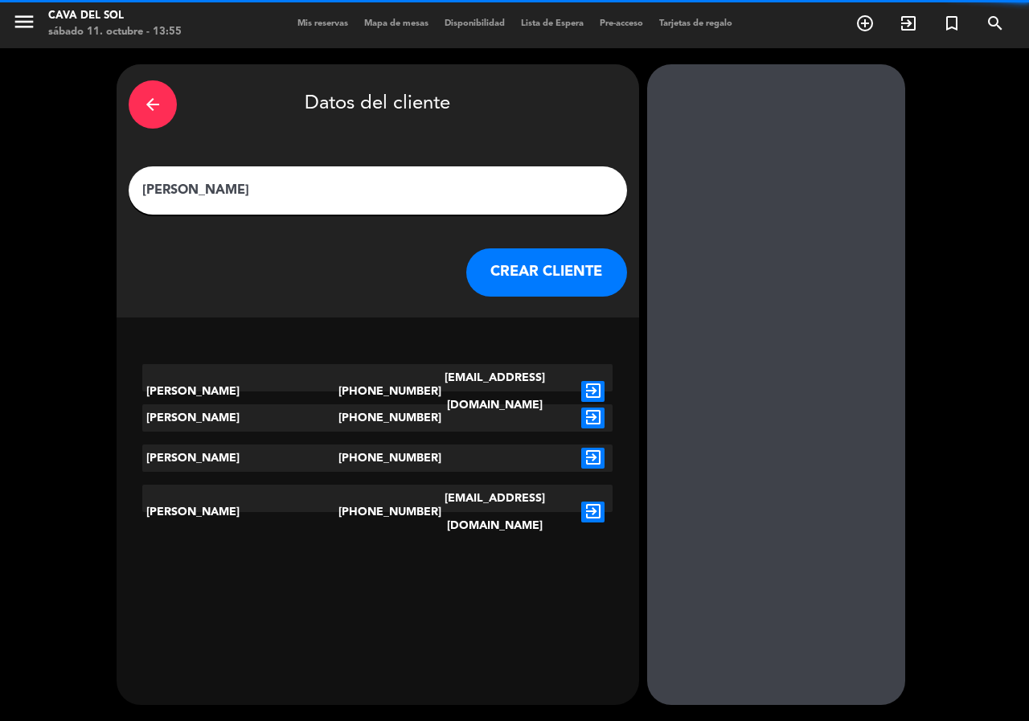
type input "[PERSON_NAME]"
click at [592, 415] on icon "exit_to_app" at bounding box center [592, 417] width 23 height 21
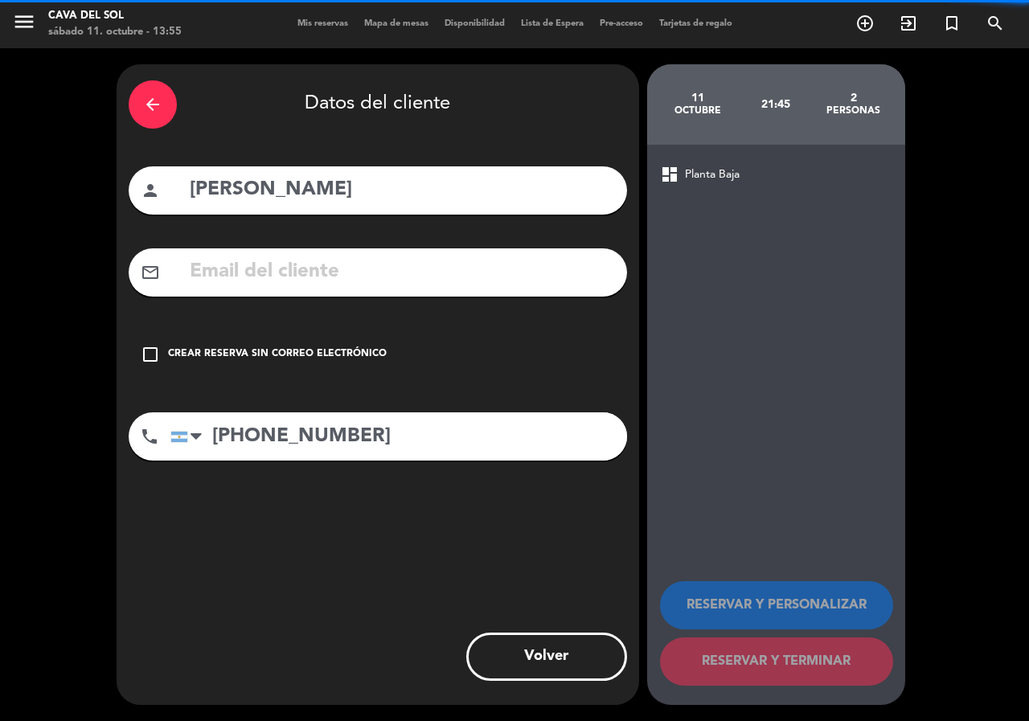
click at [149, 349] on icon "check_box_outline_blank" at bounding box center [150, 354] width 19 height 19
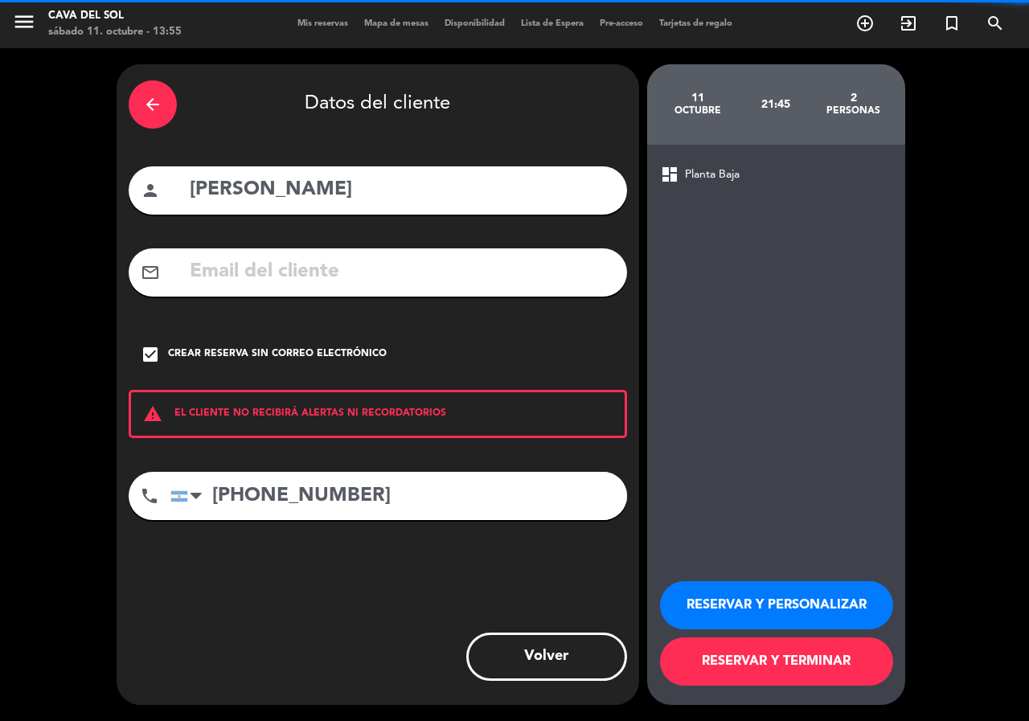
click at [748, 603] on button "RESERVAR Y PERSONALIZAR" at bounding box center [776, 605] width 233 height 48
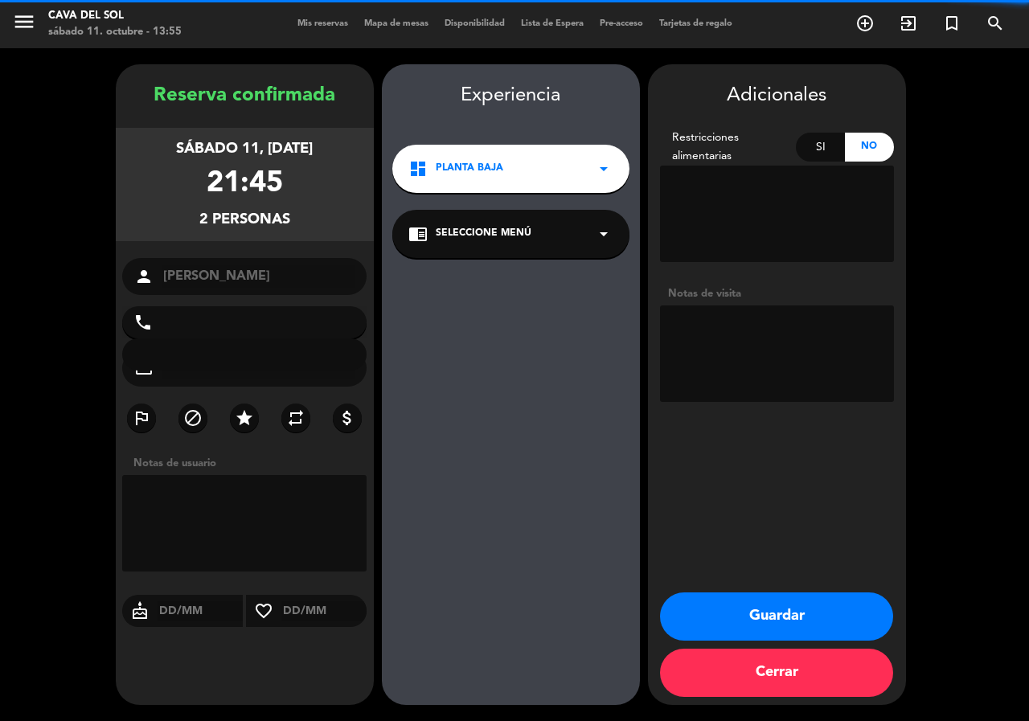
type input "[PHONE_NUMBER]"
click at [749, 609] on button "Guardar" at bounding box center [776, 616] width 233 height 48
